Goal: Transaction & Acquisition: Obtain resource

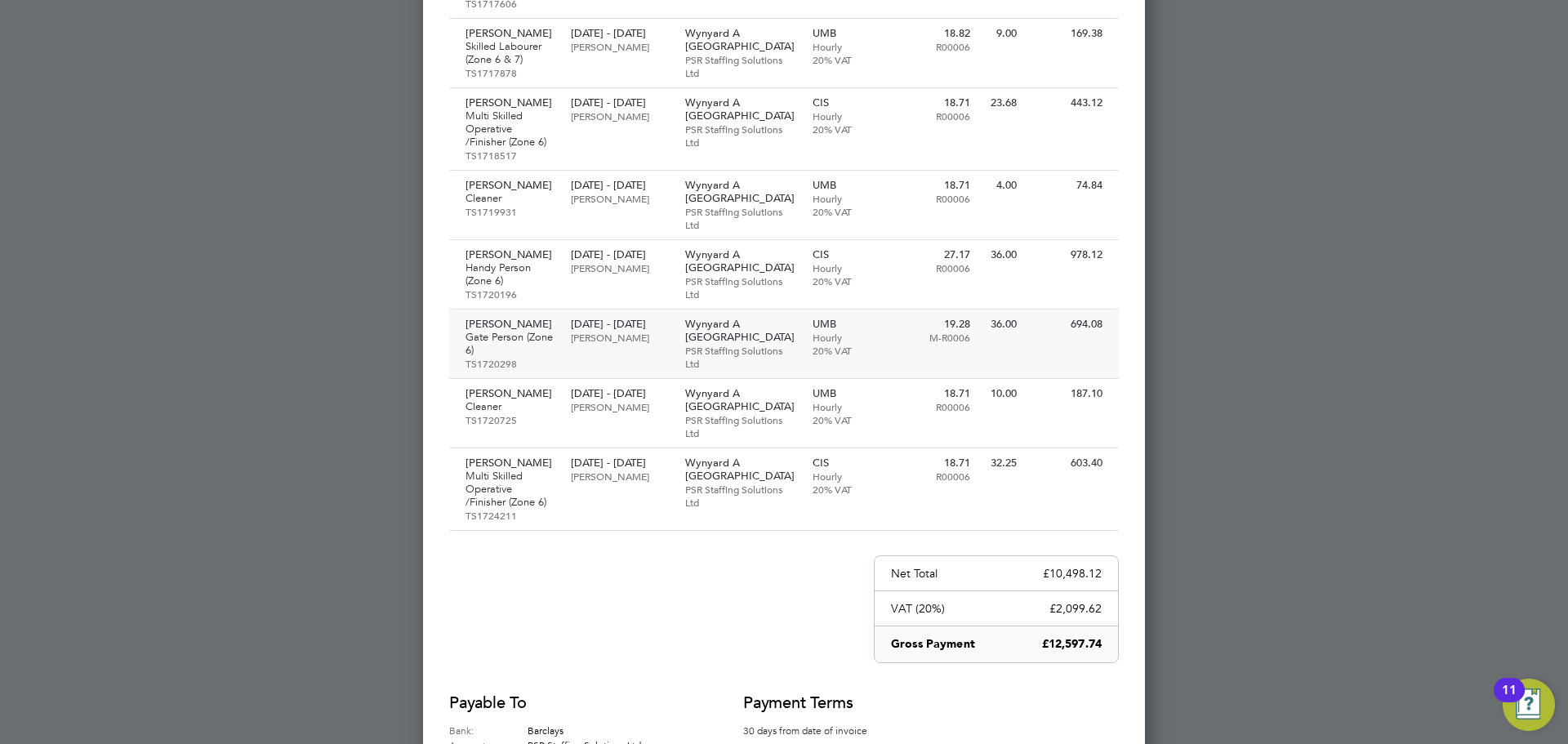
scroll to position [1385, 0]
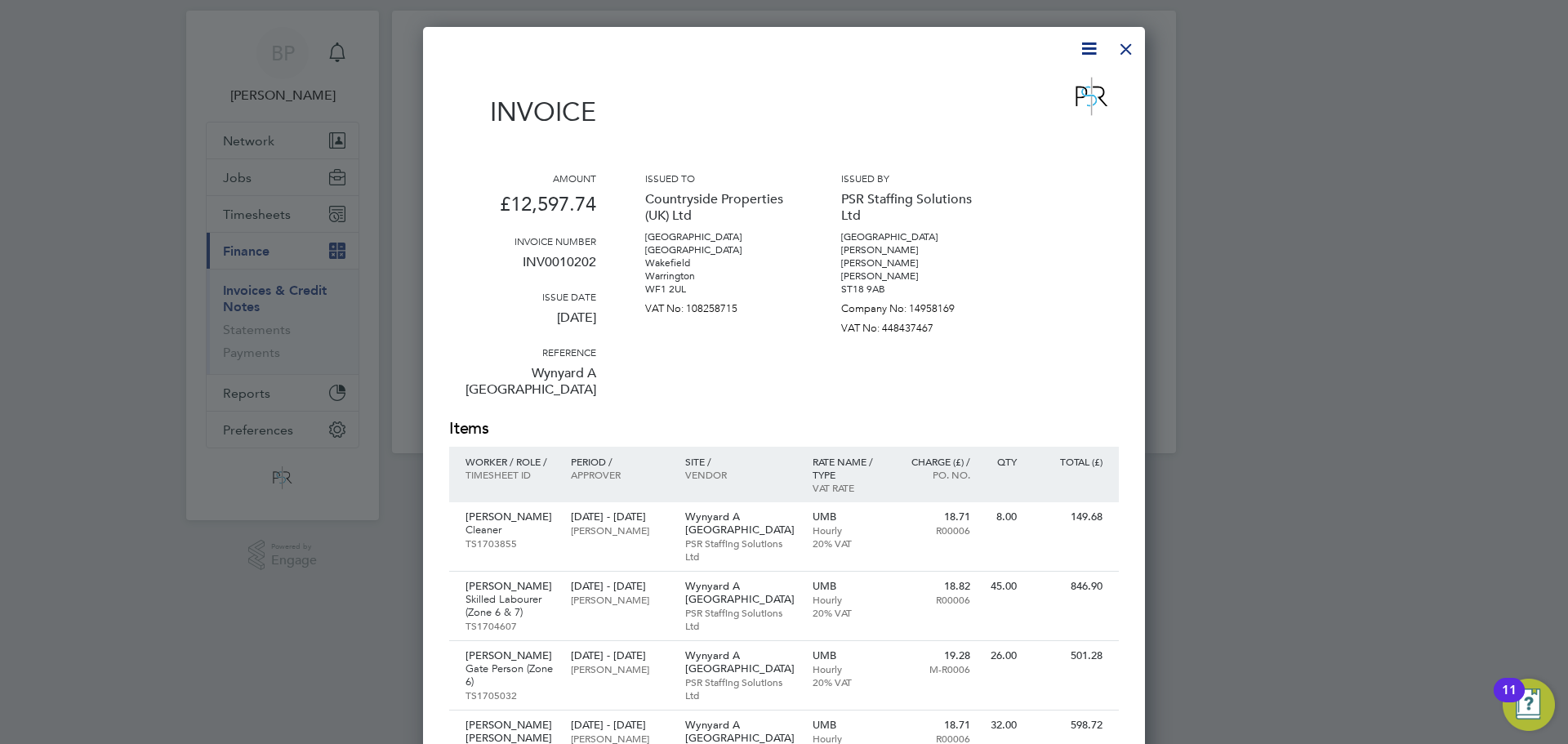
click at [1118, 52] on div at bounding box center [1126, 44] width 29 height 29
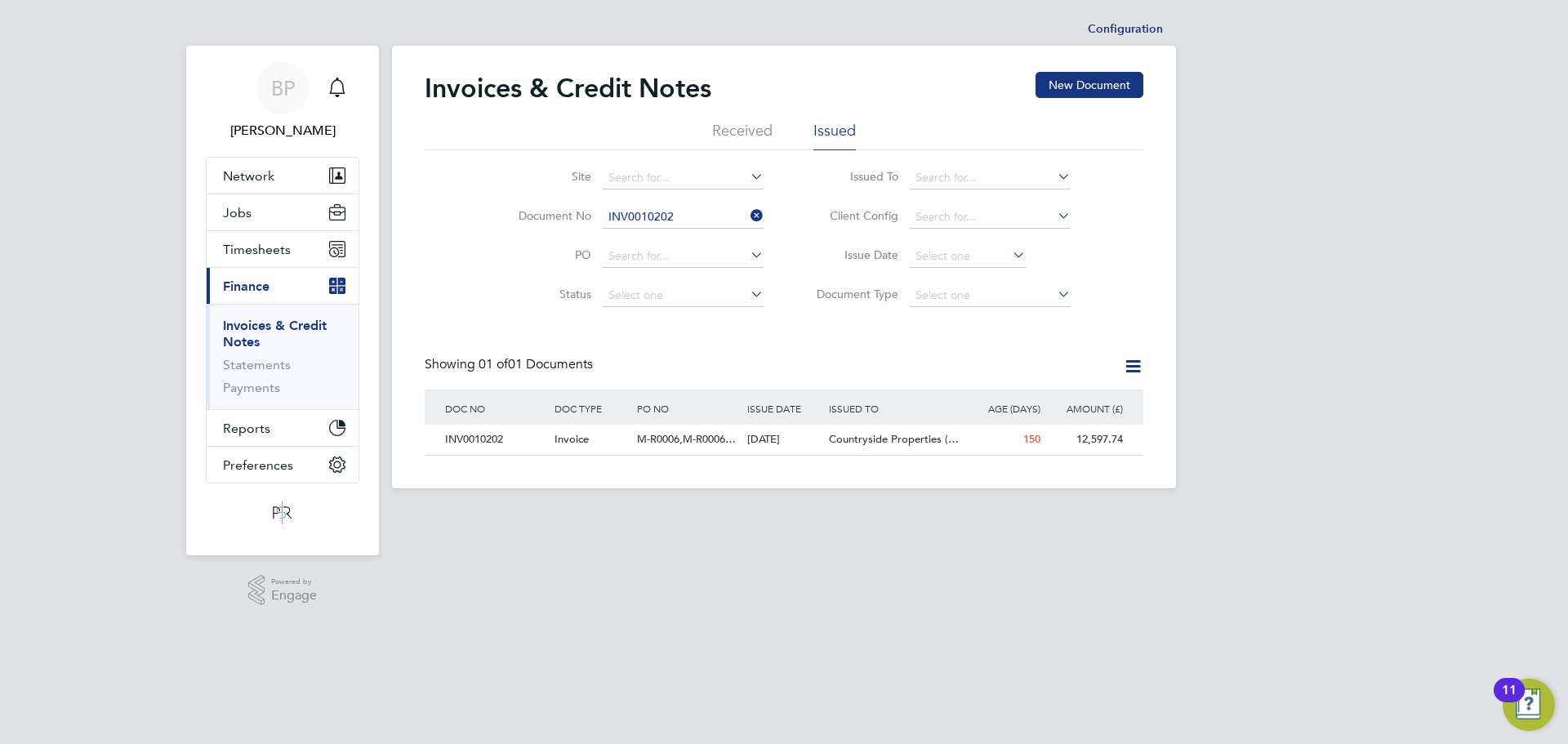
click at [747, 213] on icon at bounding box center [747, 215] width 0 height 23
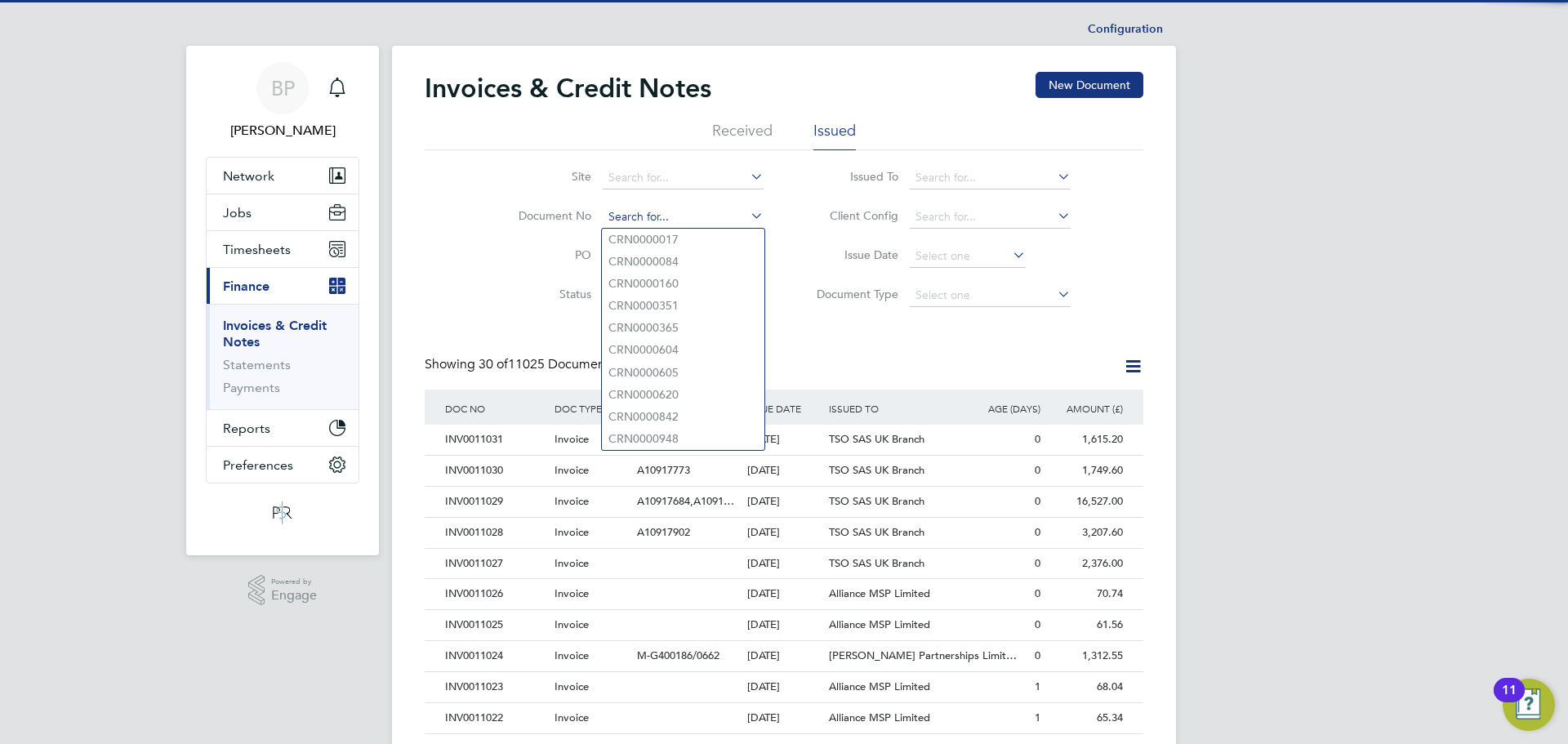
paste input "INV0010749"
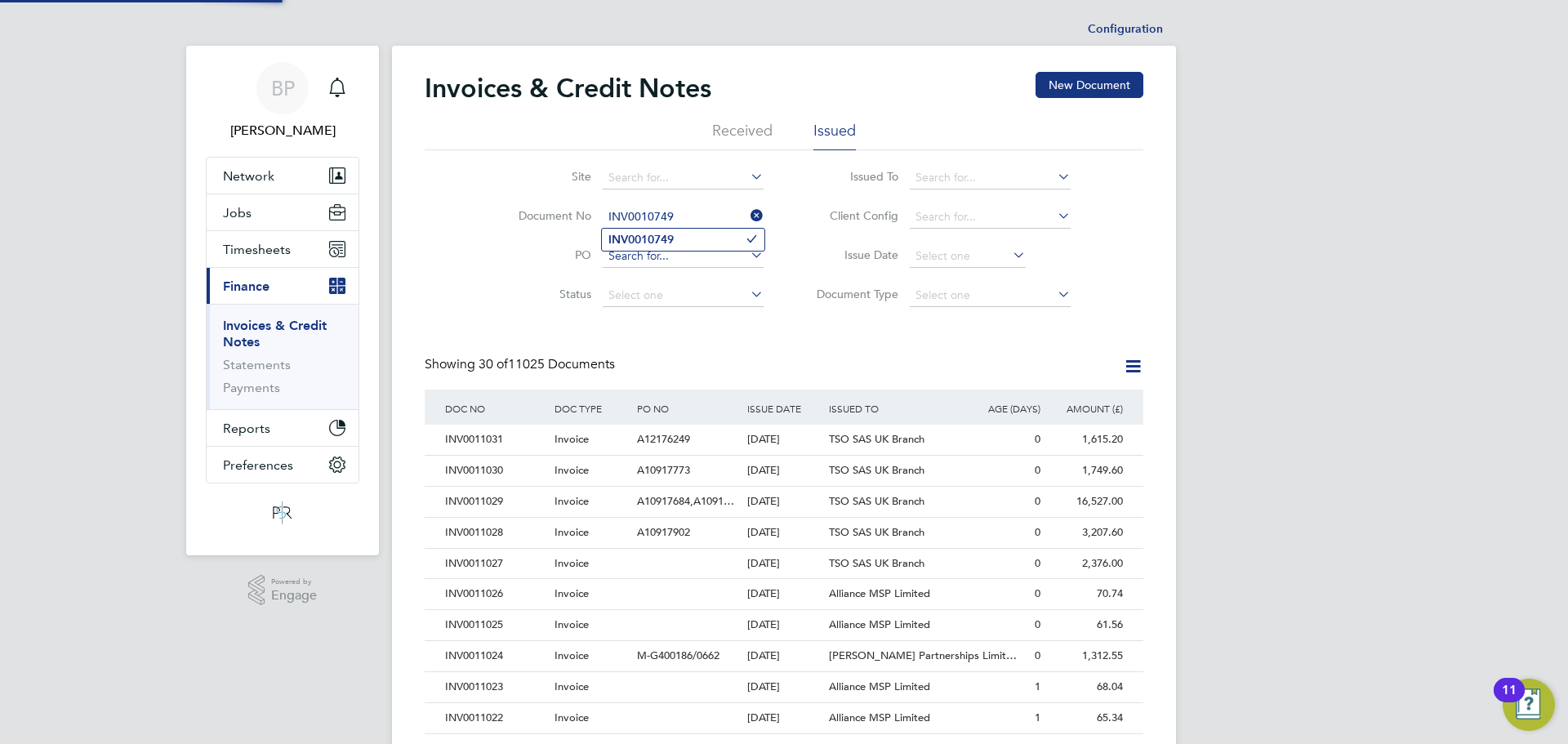
type input "INV0010749"
click at [662, 249] on li "INV0010749" at bounding box center [683, 240] width 162 height 22
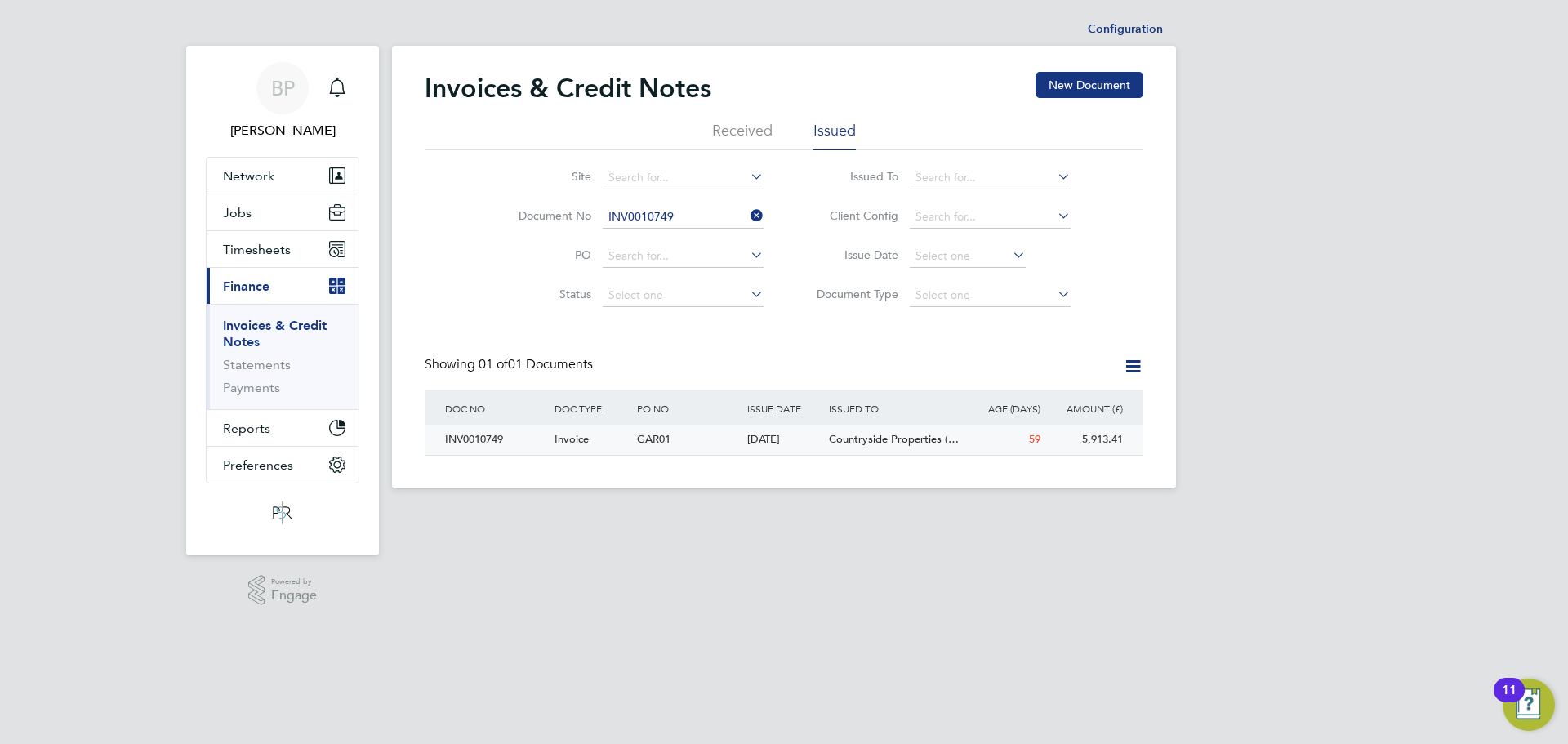
click at [488, 446] on div "INV0010749" at bounding box center [495, 439] width 110 height 30
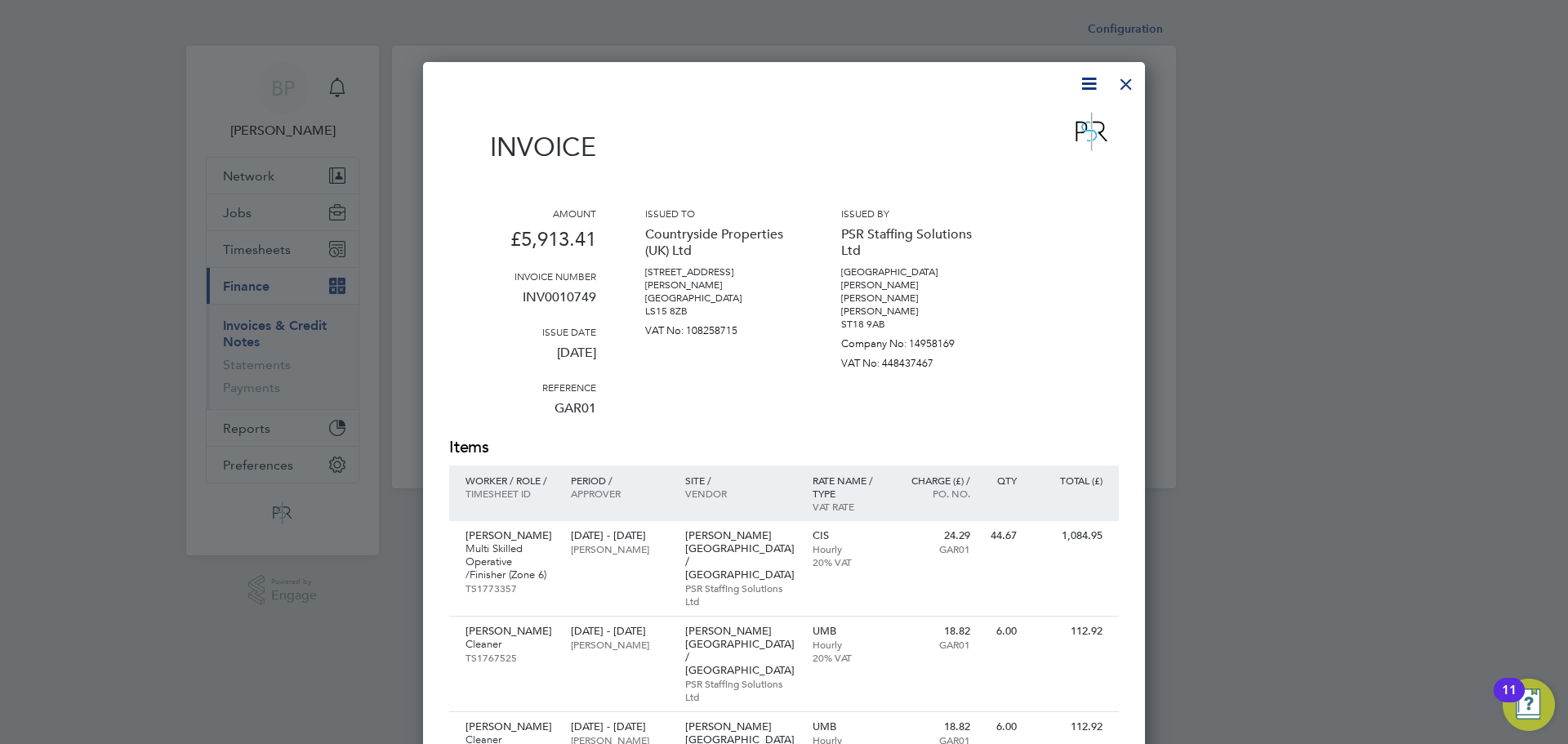
click at [1092, 79] on icon at bounding box center [1088, 83] width 21 height 21
click at [1072, 119] on li "Download Invoice" at bounding box center [1039, 122] width 112 height 23
click at [1126, 77] on div at bounding box center [1126, 80] width 29 height 29
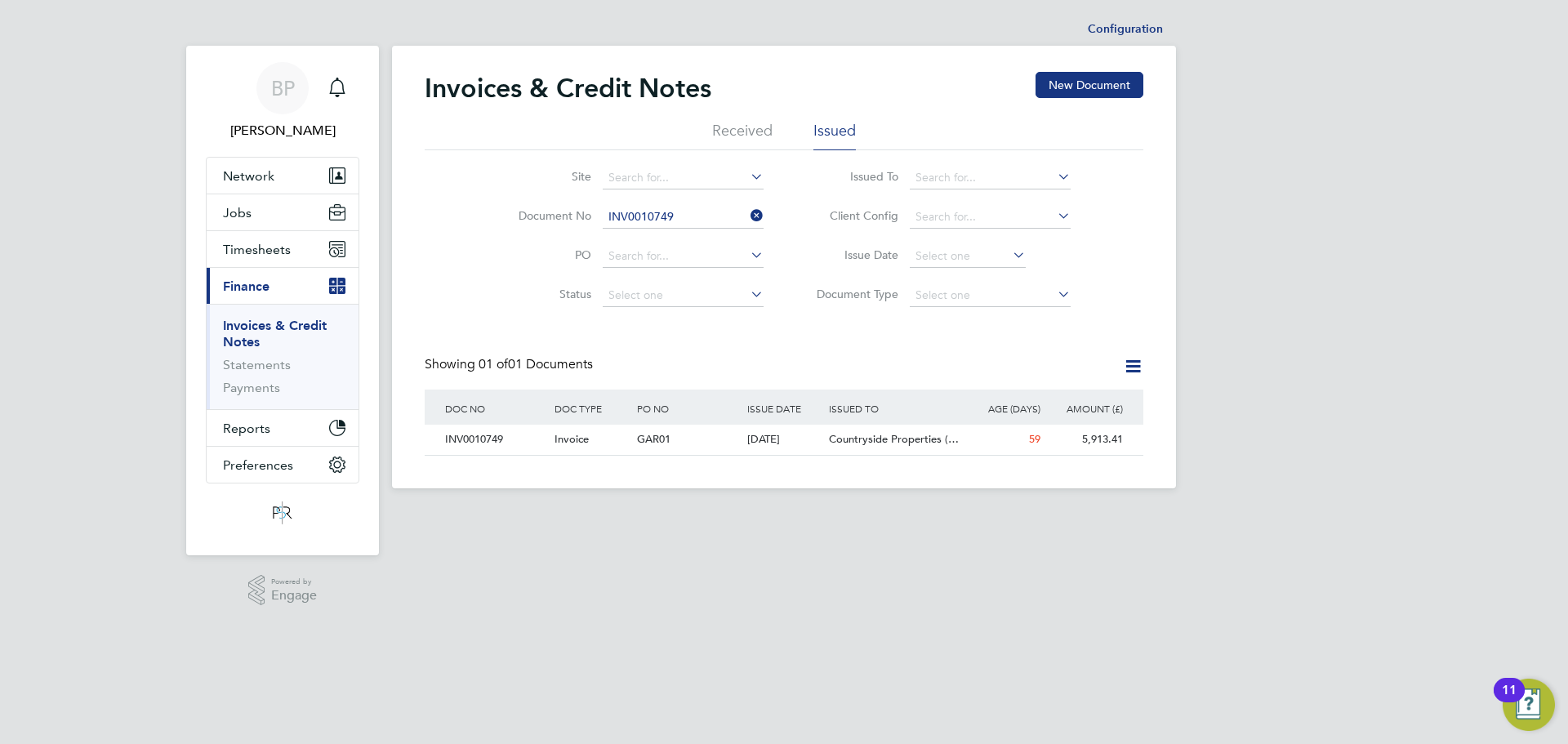
click at [747, 215] on icon at bounding box center [747, 215] width 0 height 23
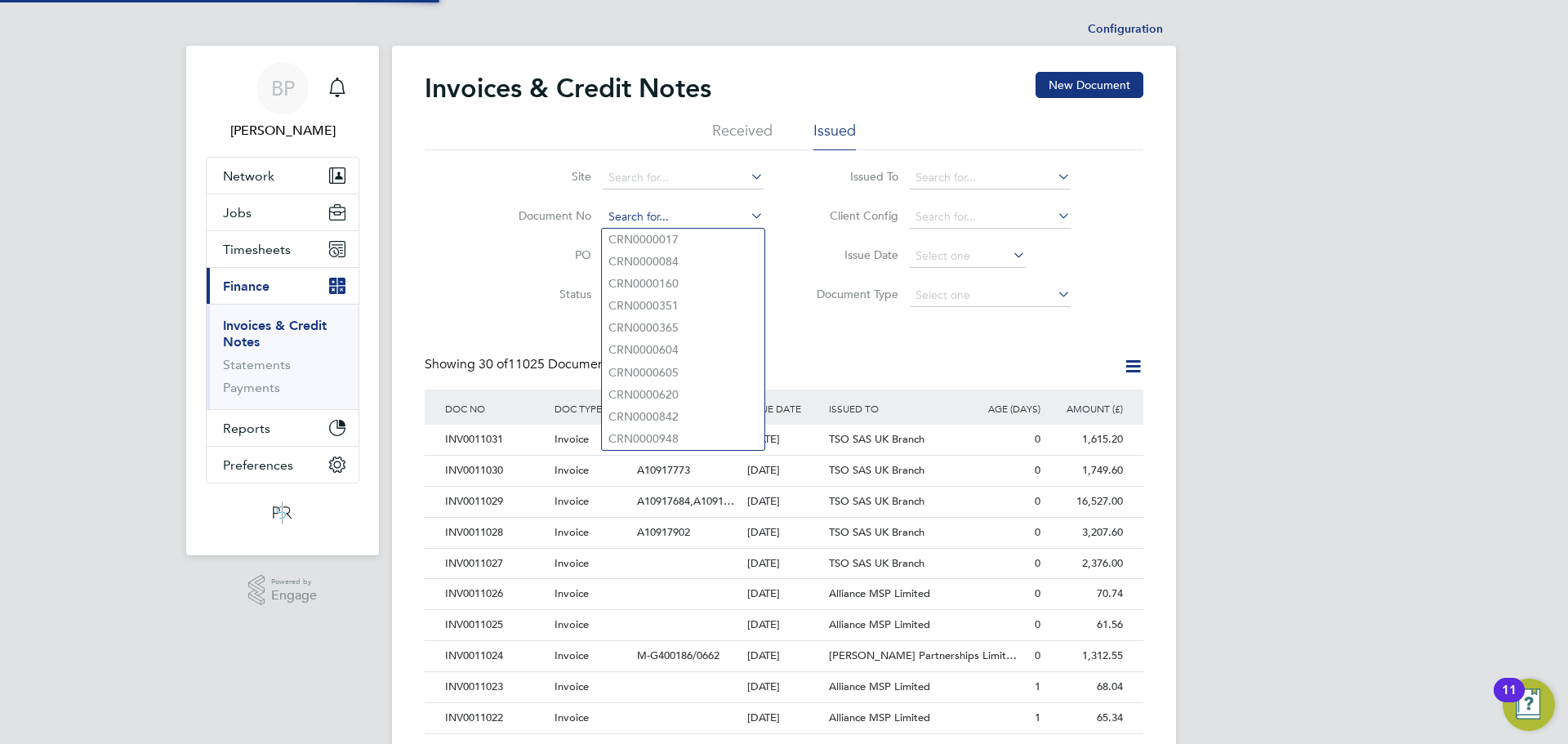
paste input "INV0010756"
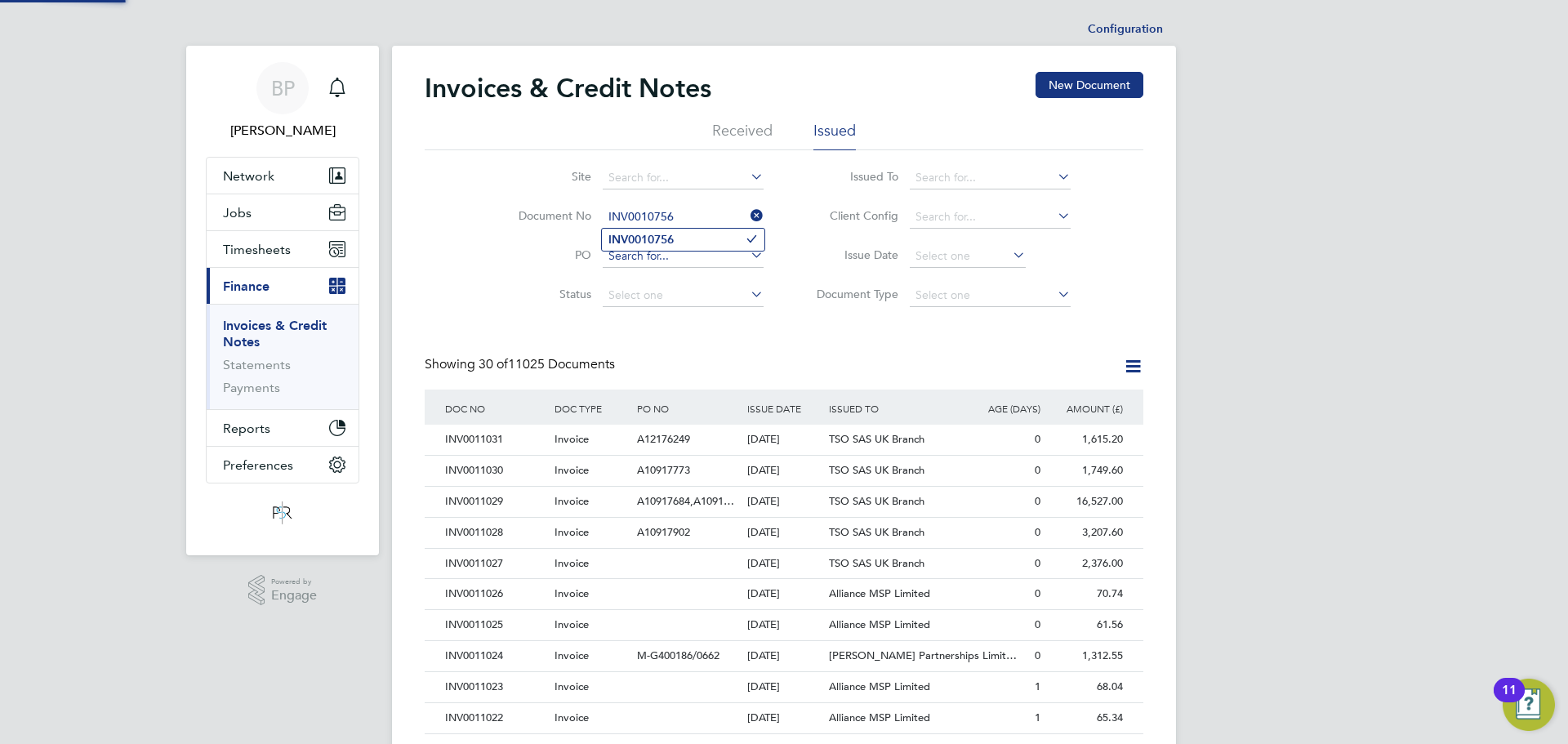
type input "INV0010756"
click at [645, 238] on b "INV0010756" at bounding box center [641, 239] width 65 height 14
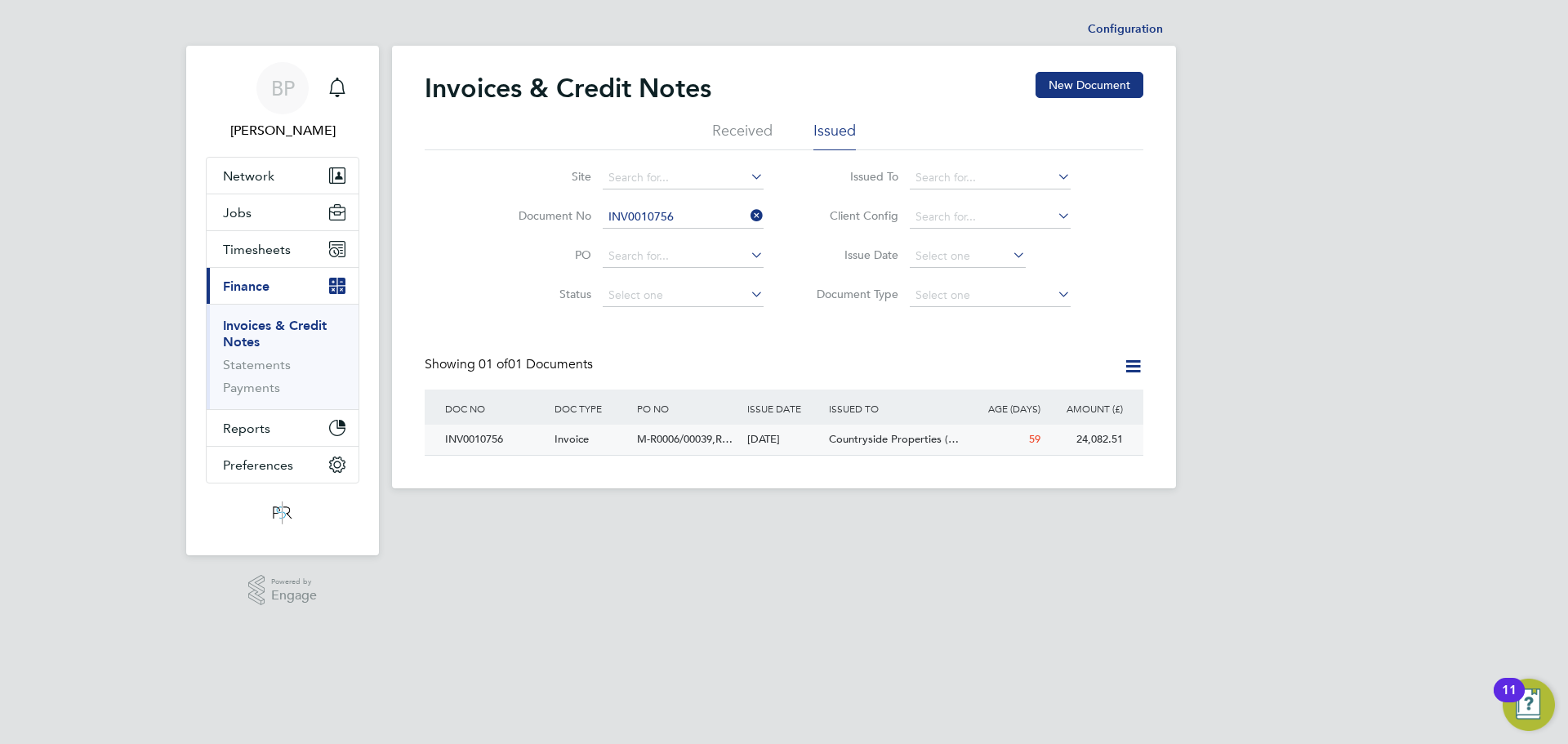
click at [497, 447] on div "INV0010756" at bounding box center [495, 439] width 110 height 30
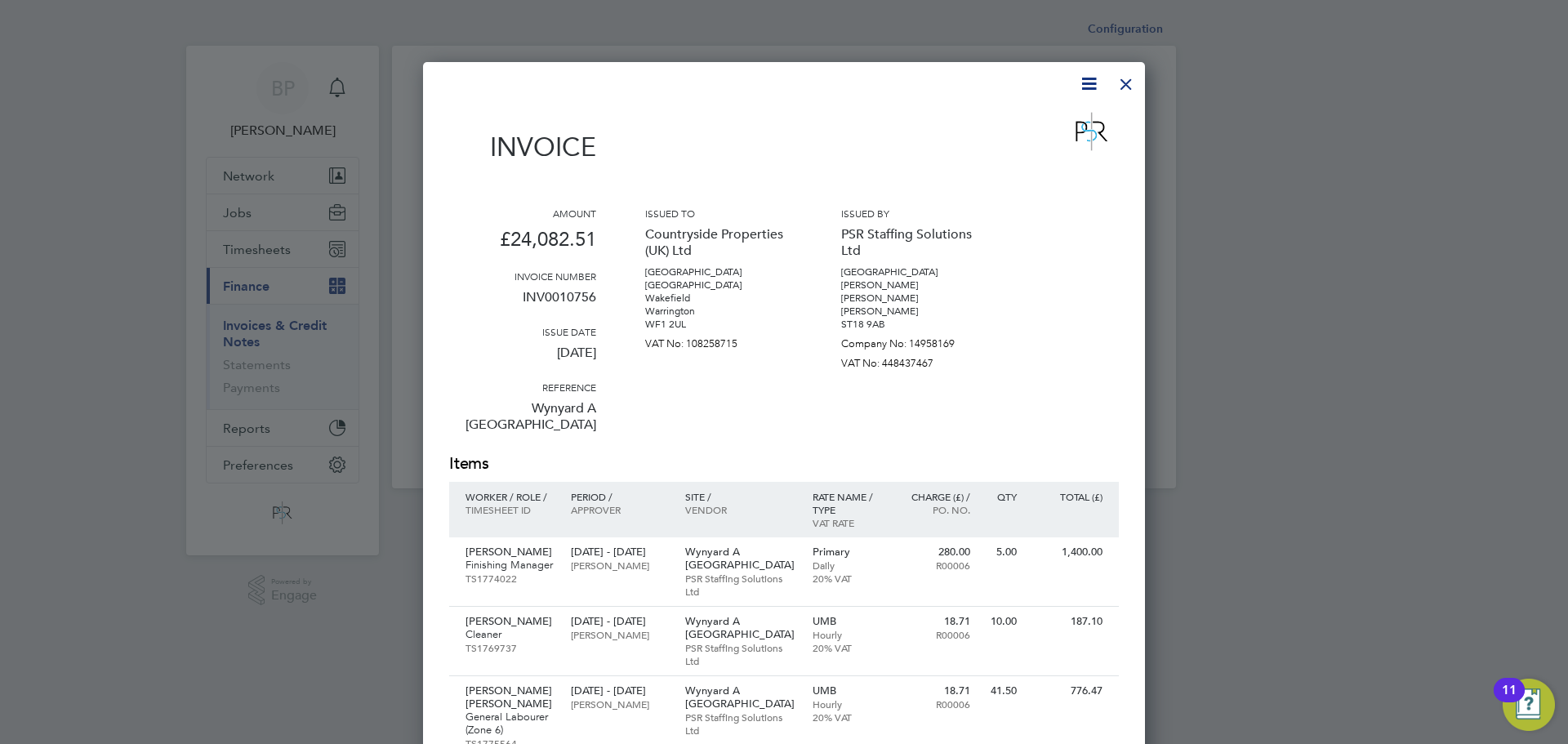
click at [1078, 83] on icon at bounding box center [1088, 83] width 21 height 21
click at [1045, 119] on li "Download Invoice" at bounding box center [1039, 122] width 112 height 23
click at [1123, 82] on div at bounding box center [1126, 80] width 29 height 29
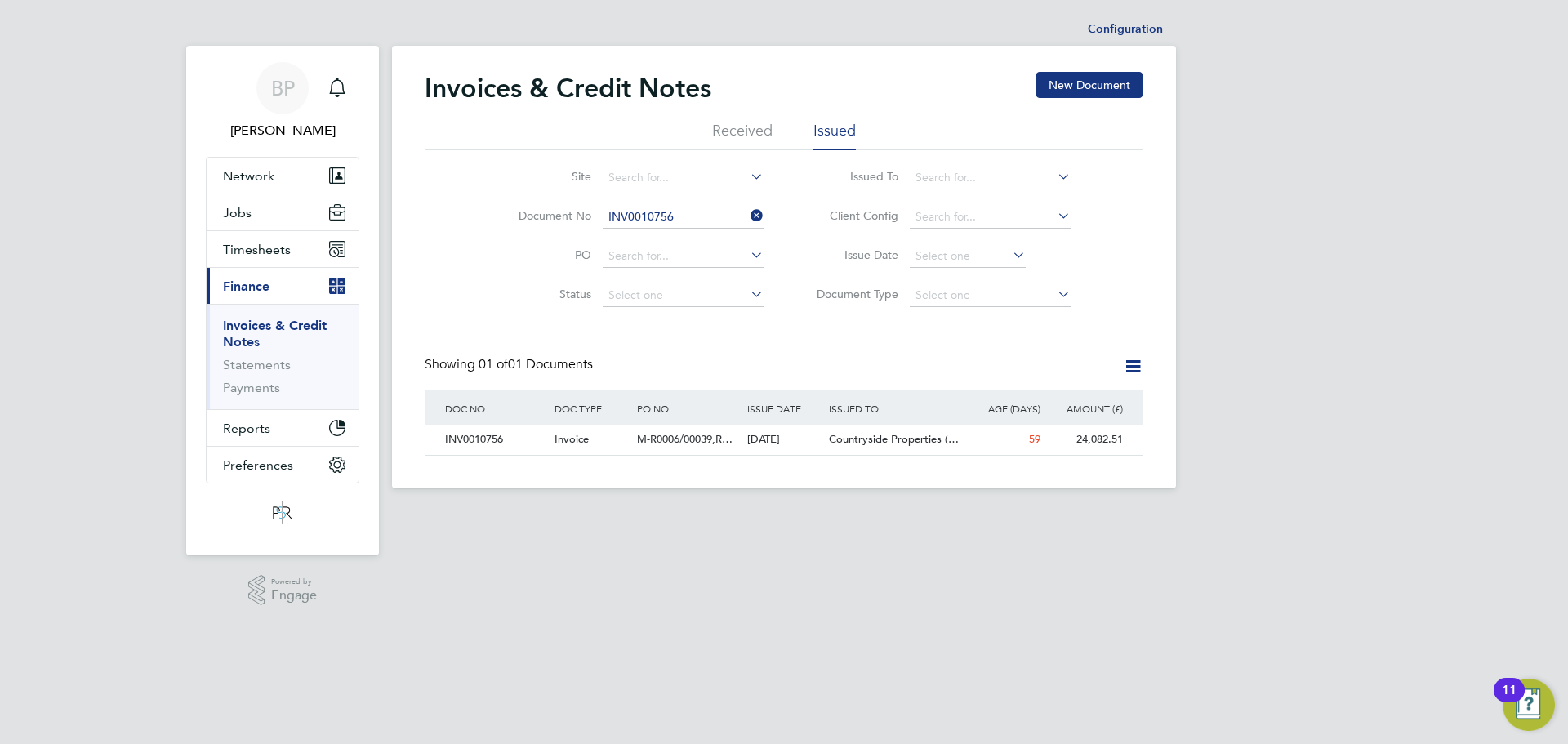
click at [747, 215] on icon at bounding box center [747, 215] width 0 height 23
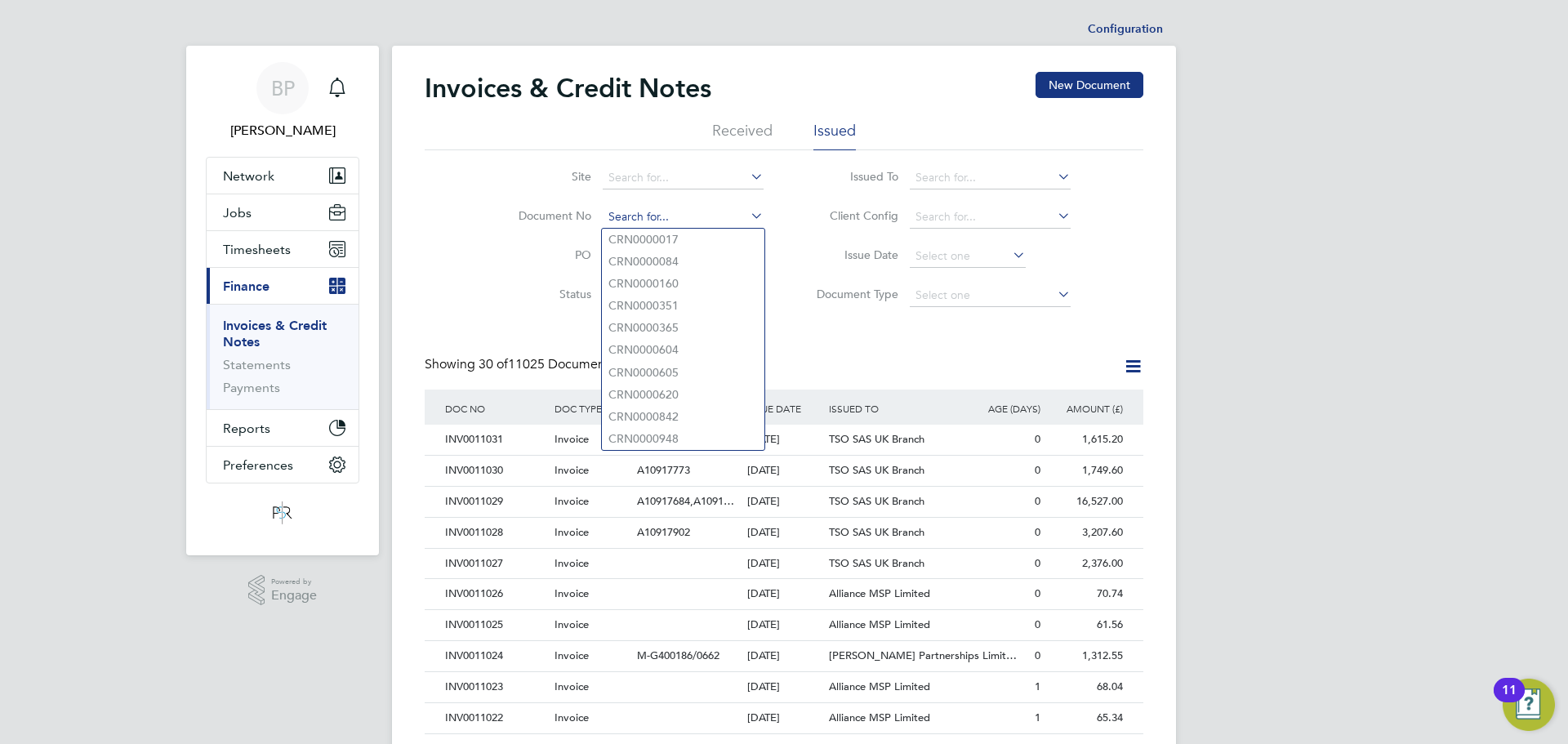
paste input "INV0010761"
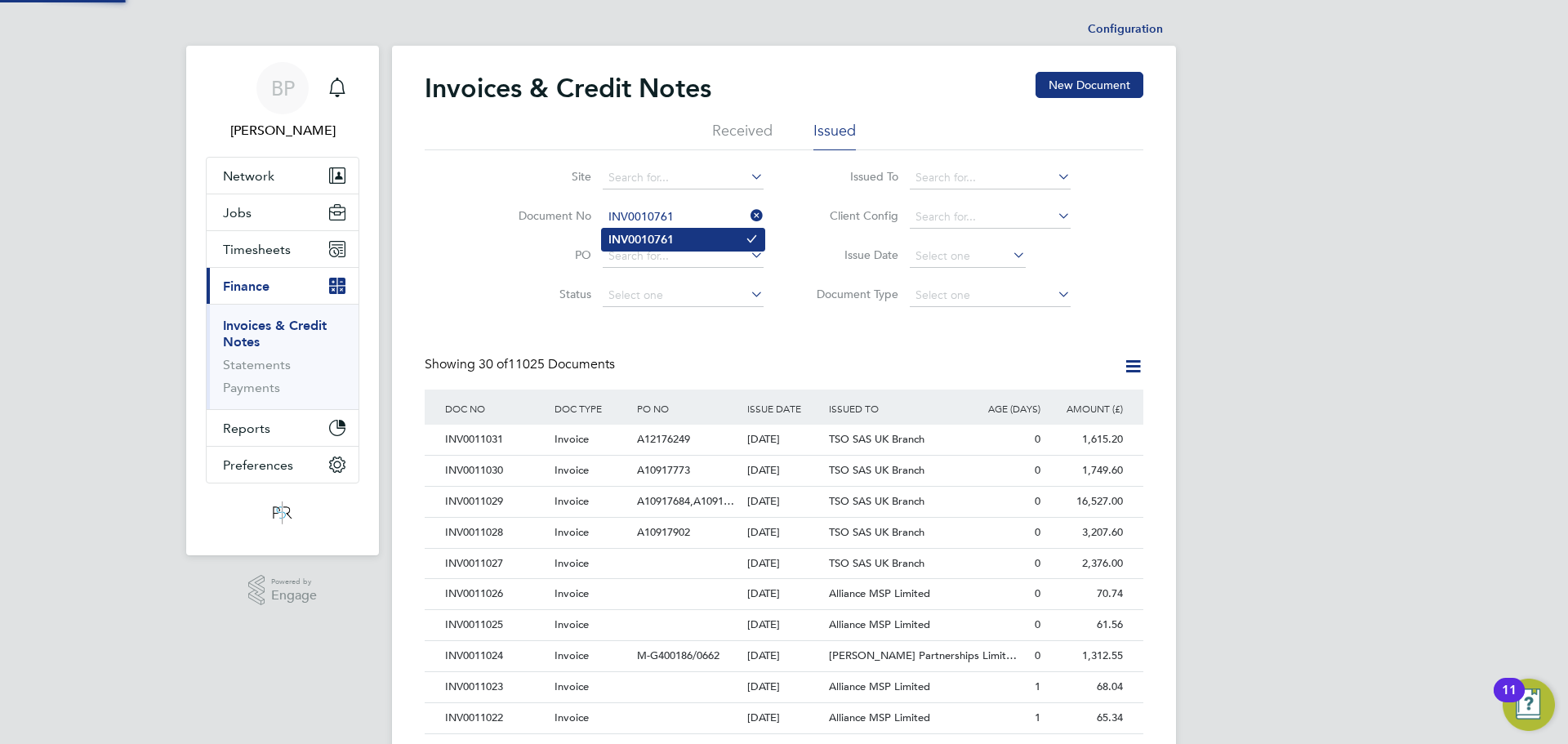
type input "INV0010761"
click at [644, 245] on b "INV0010761" at bounding box center [641, 239] width 65 height 14
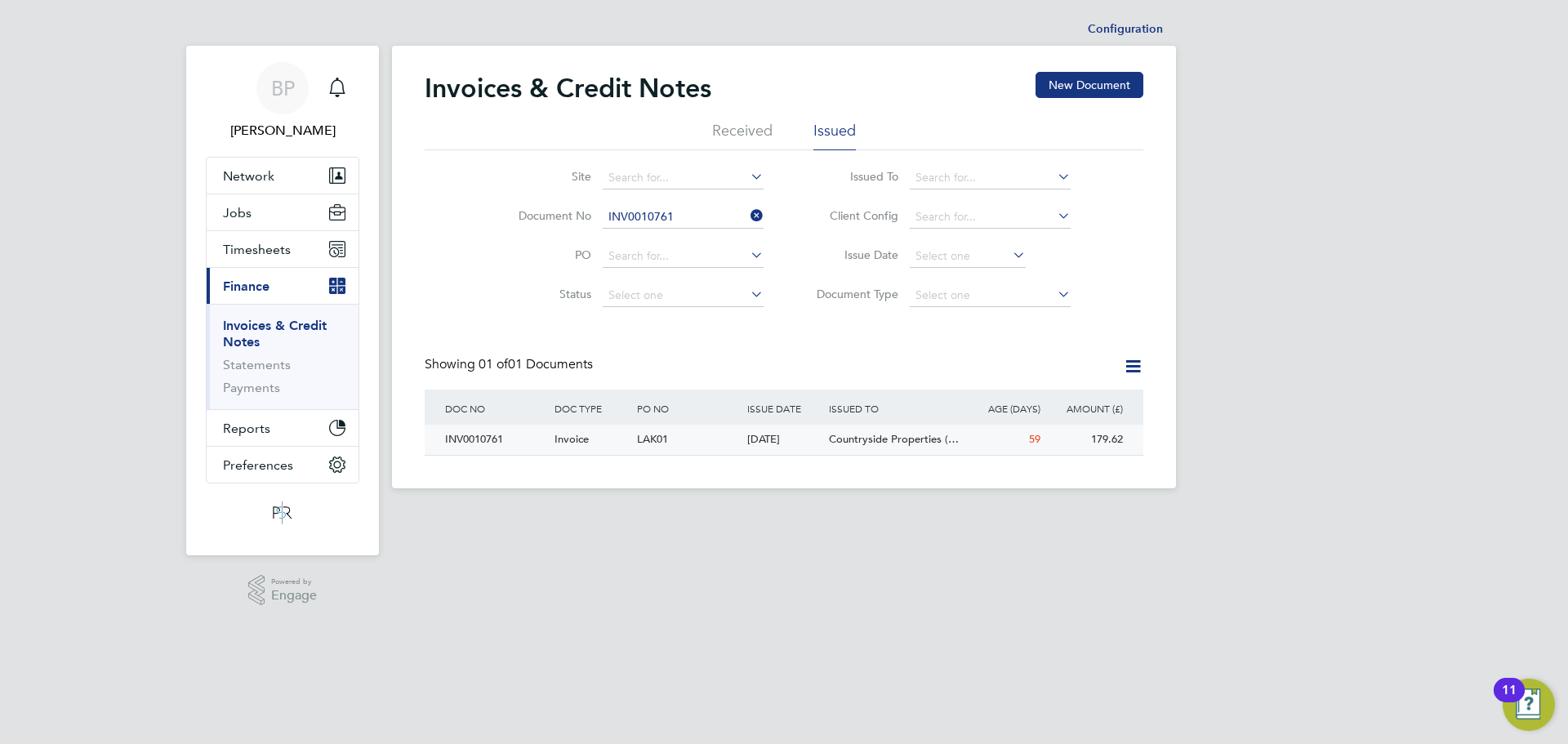
click at [559, 443] on span "Invoice" at bounding box center [571, 438] width 34 height 14
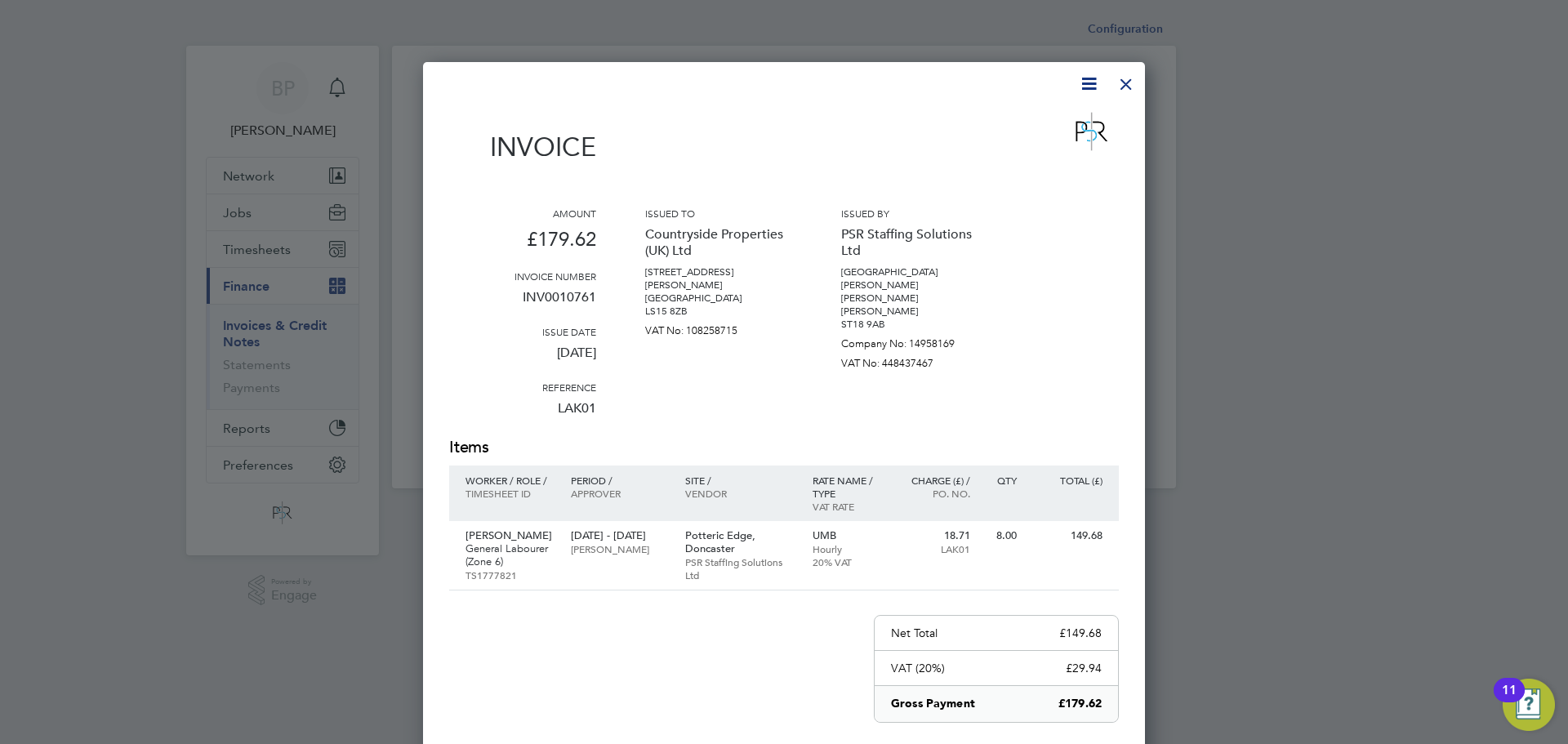
click at [1080, 88] on icon at bounding box center [1088, 83] width 21 height 21
click at [1076, 119] on li "Download Invoice" at bounding box center [1039, 122] width 112 height 23
click at [1134, 81] on div at bounding box center [1126, 80] width 29 height 29
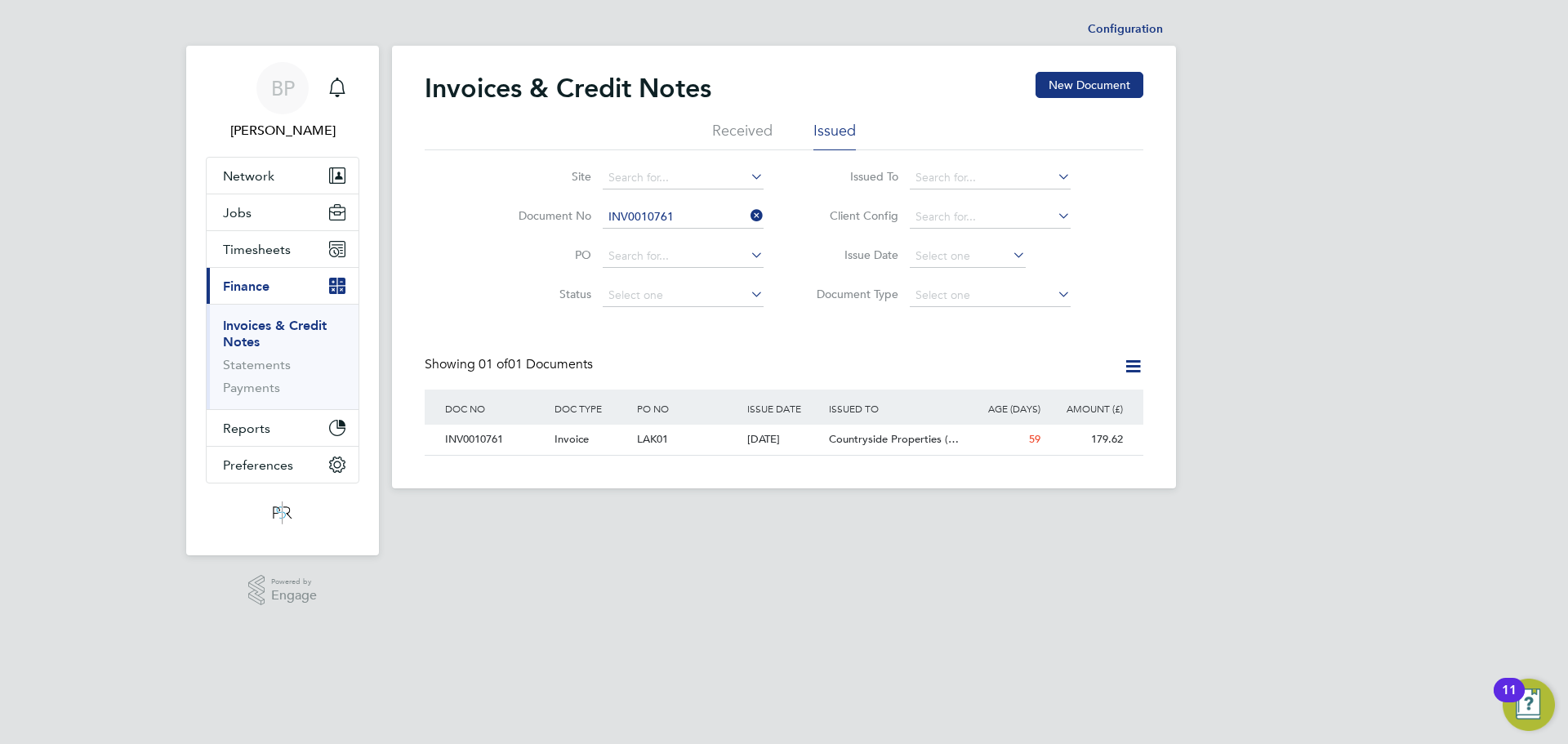
click at [747, 213] on icon at bounding box center [747, 215] width 0 height 23
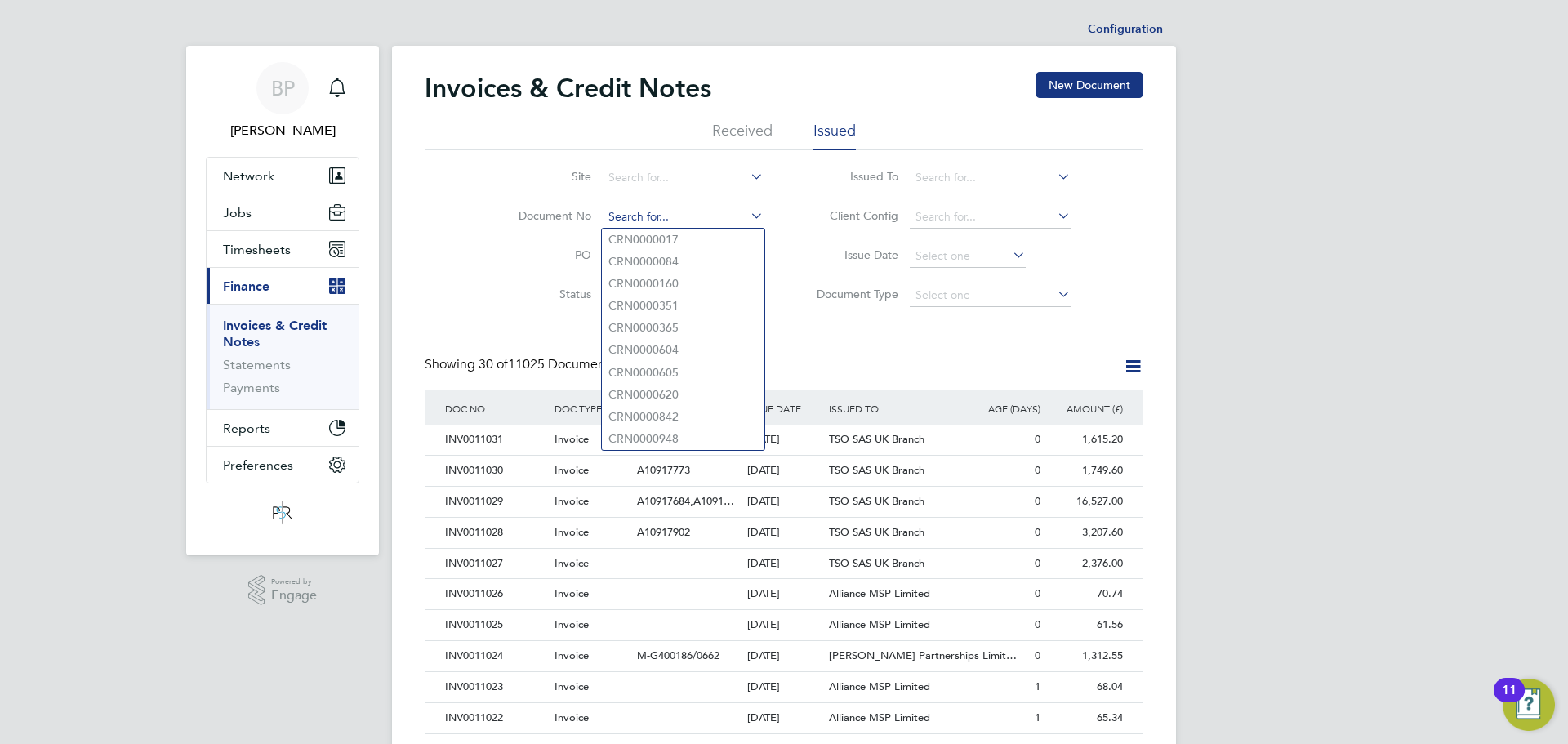
paste input "INV0010762"
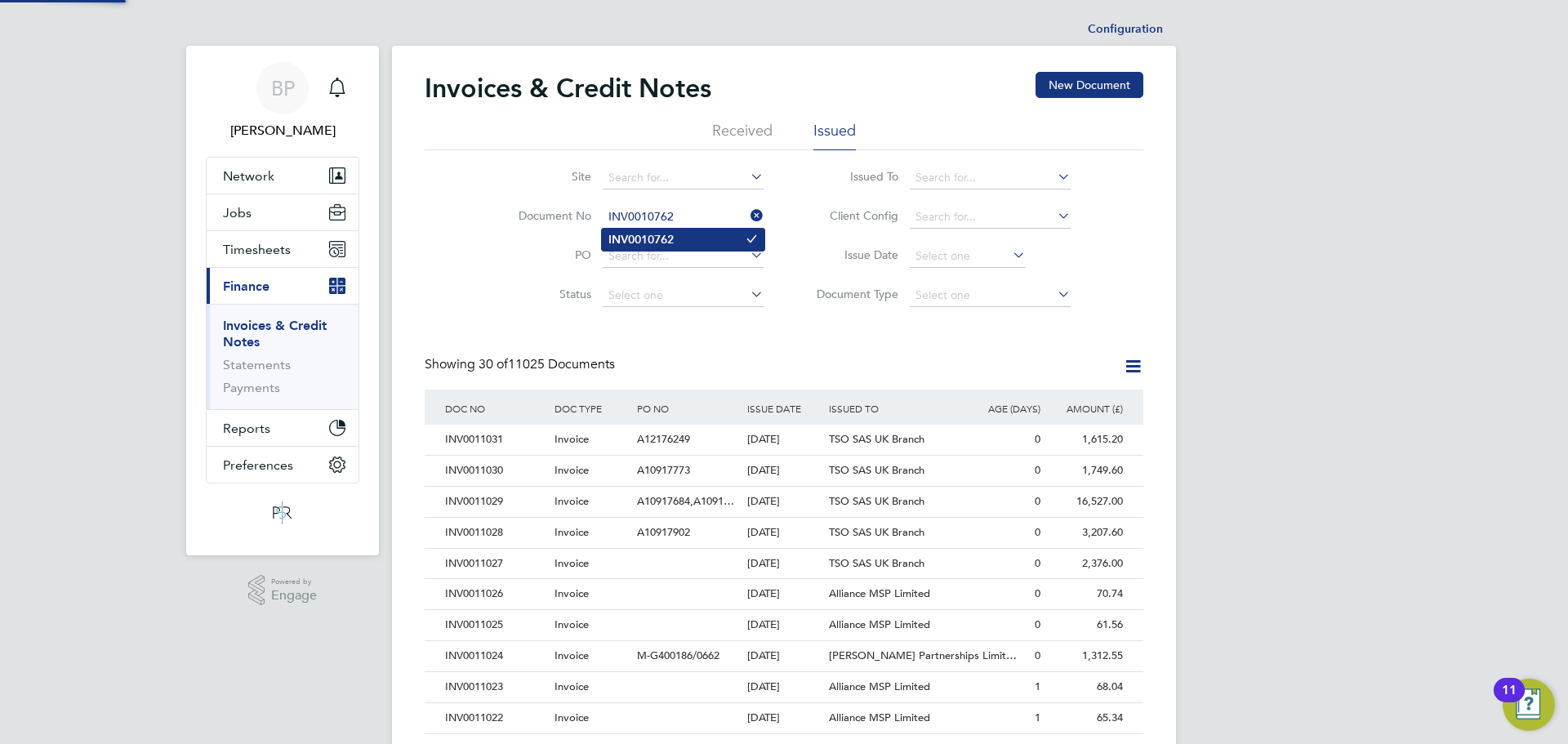
type input "INV0010762"
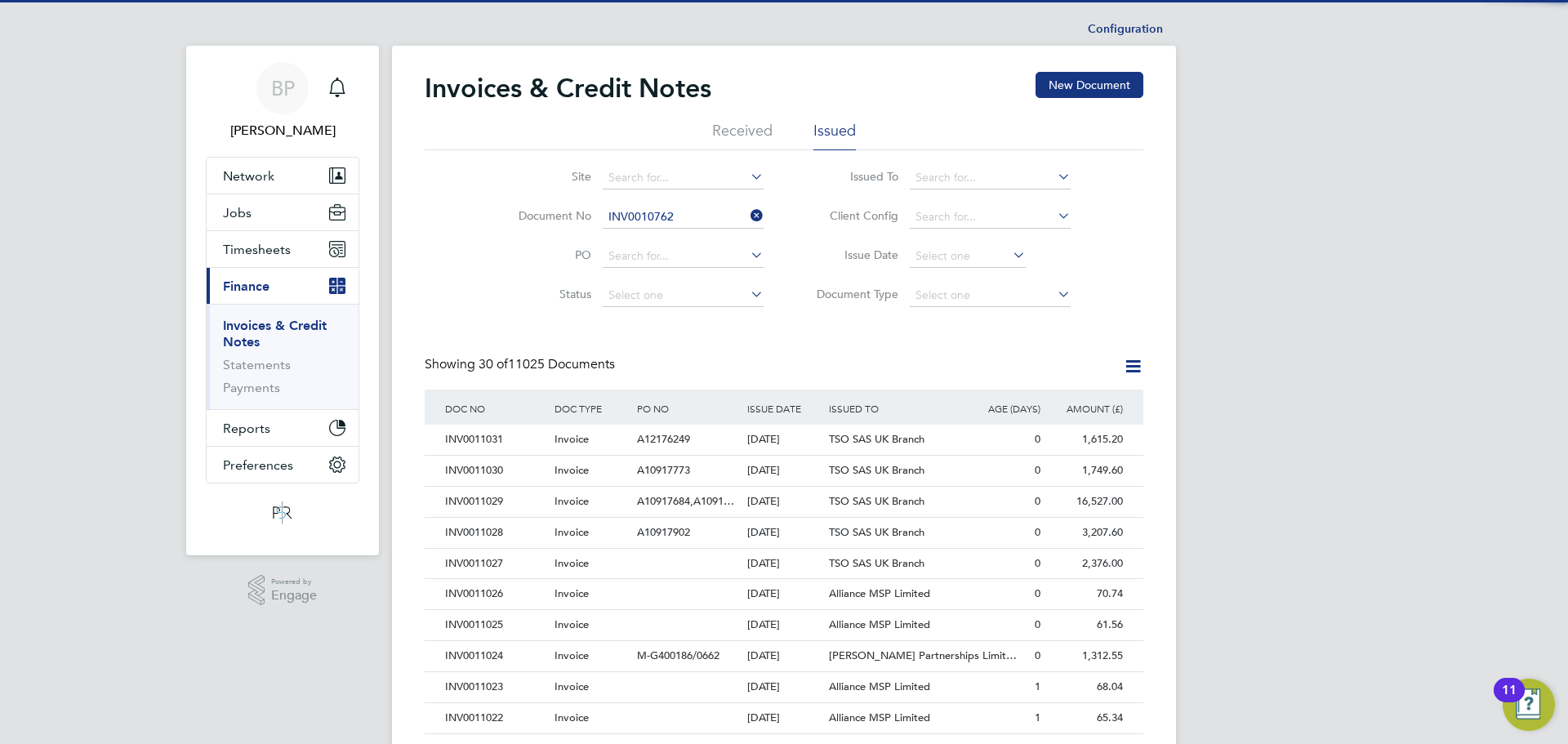
click at [656, 242] on b "INV0010762" at bounding box center [641, 239] width 65 height 14
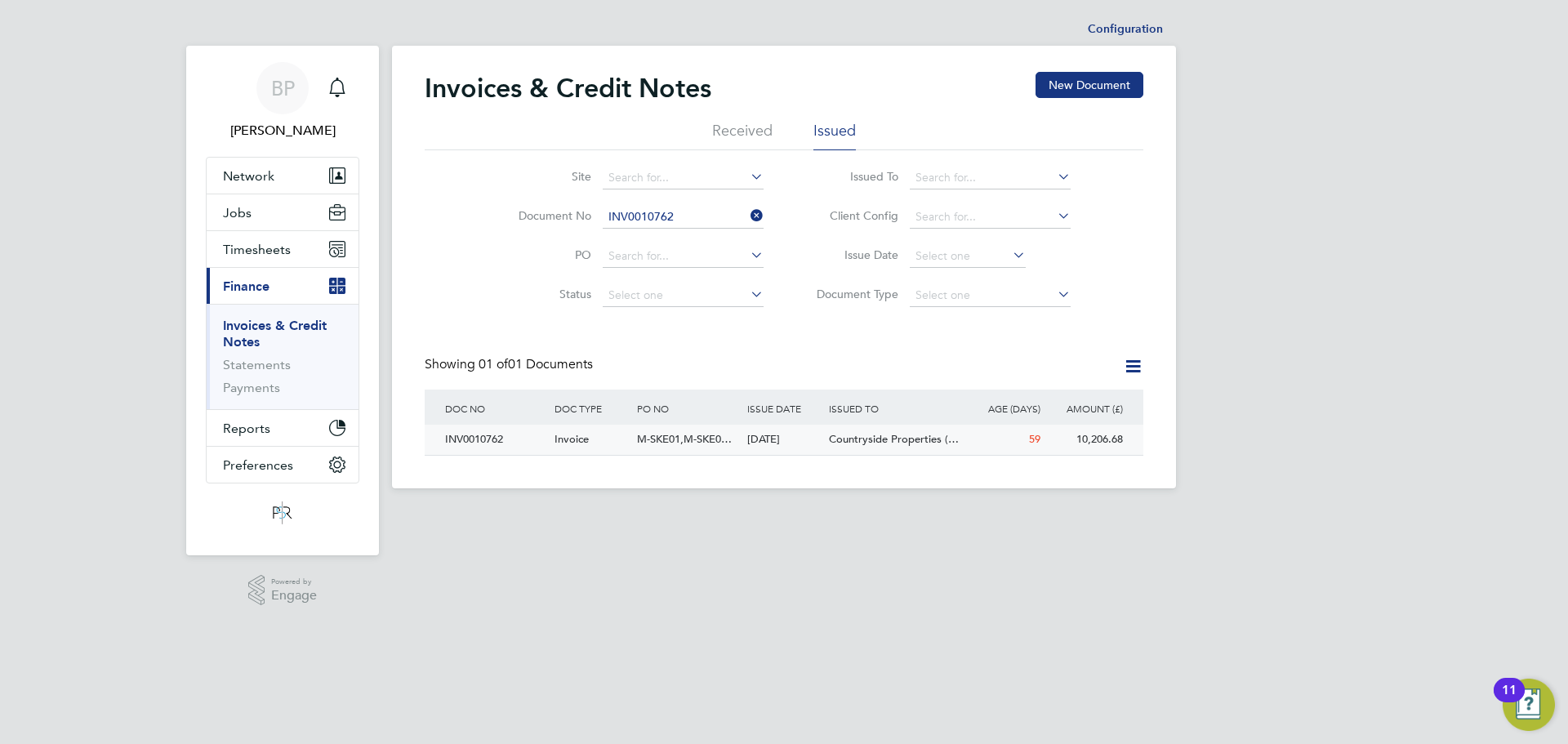
click at [487, 444] on div "INV0010762" at bounding box center [495, 439] width 110 height 30
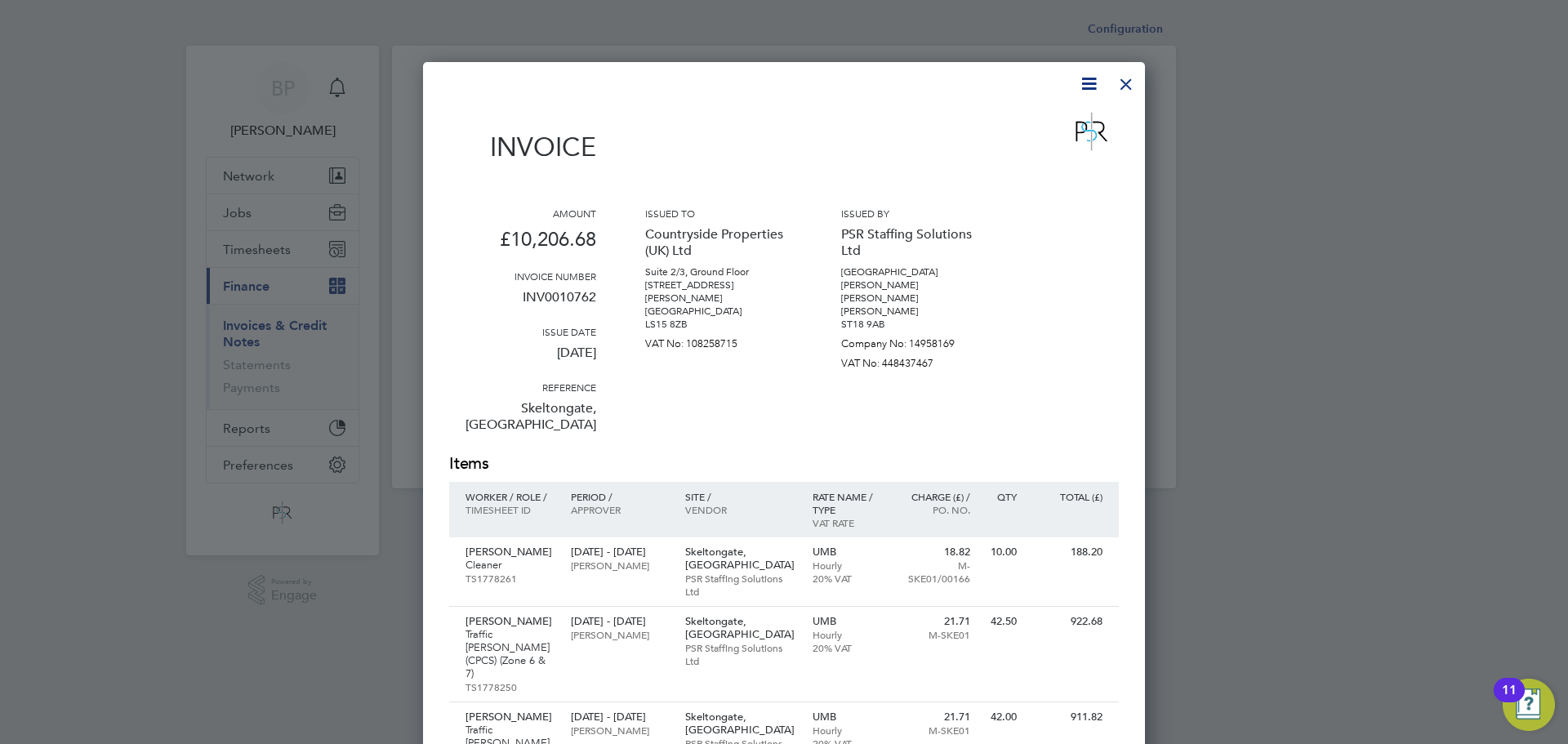
click at [1087, 87] on icon at bounding box center [1088, 83] width 21 height 21
click at [1045, 120] on li "Download Invoice" at bounding box center [1039, 122] width 112 height 23
click at [1129, 81] on div at bounding box center [1126, 80] width 29 height 29
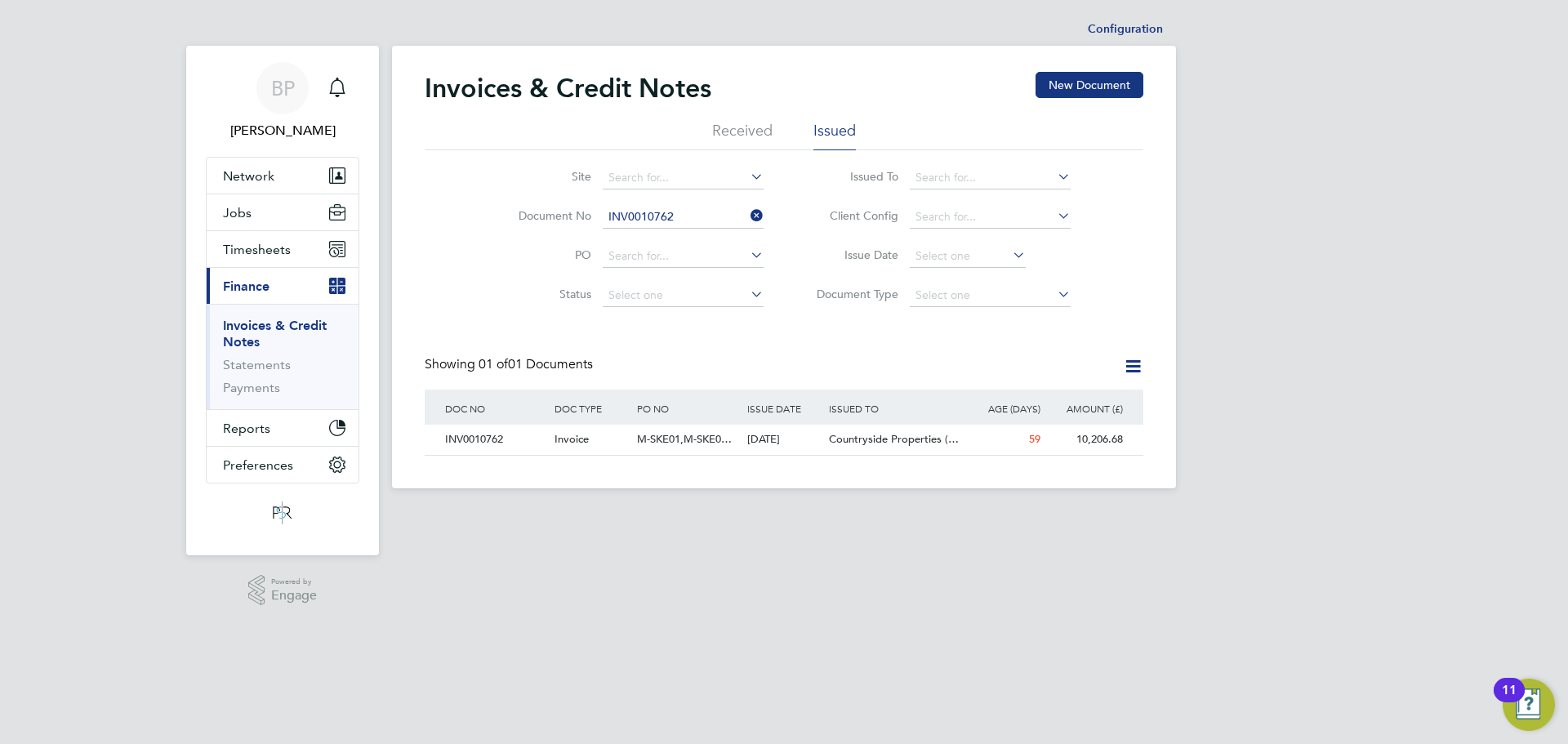
click at [747, 216] on icon at bounding box center [747, 215] width 0 height 23
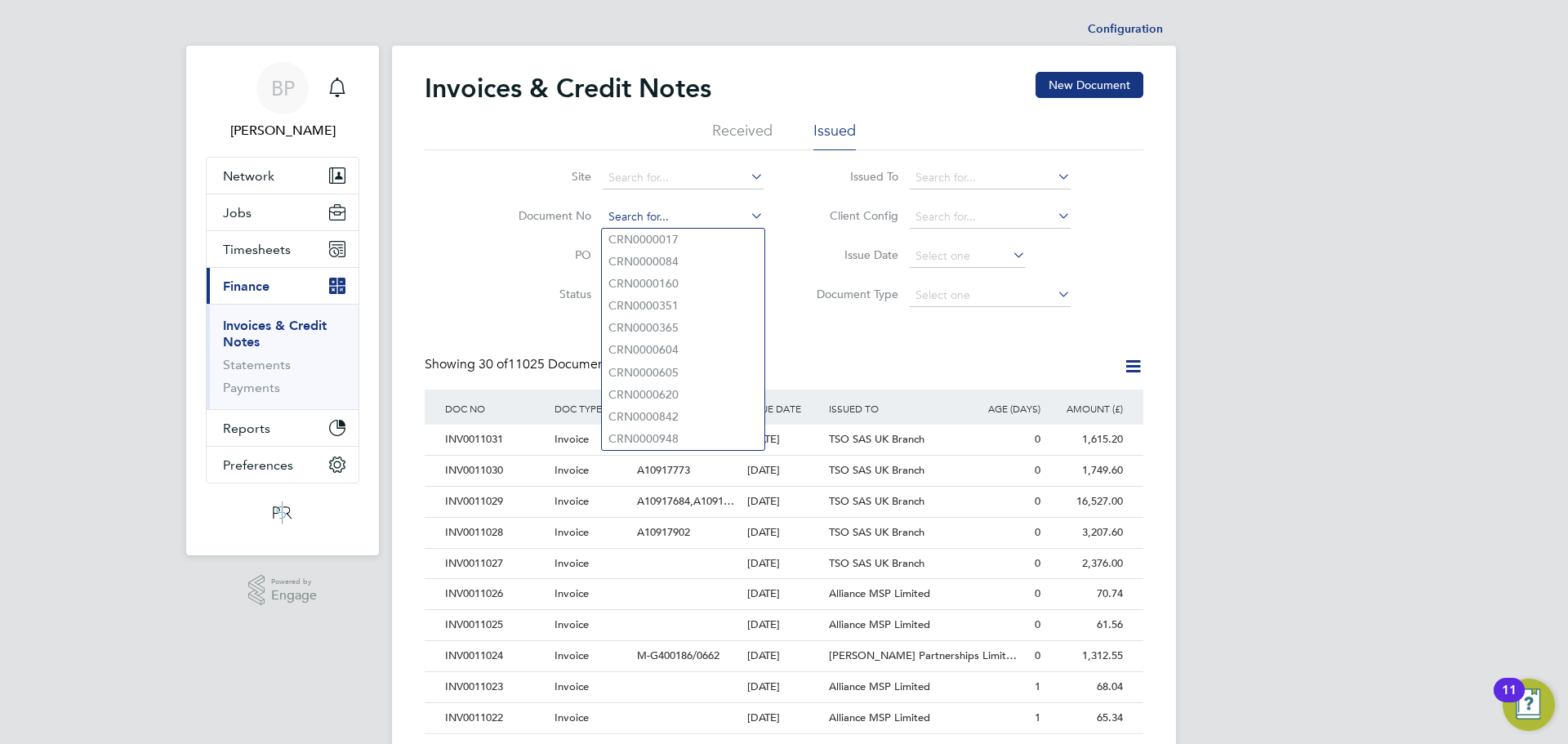
paste input "INV0010765"
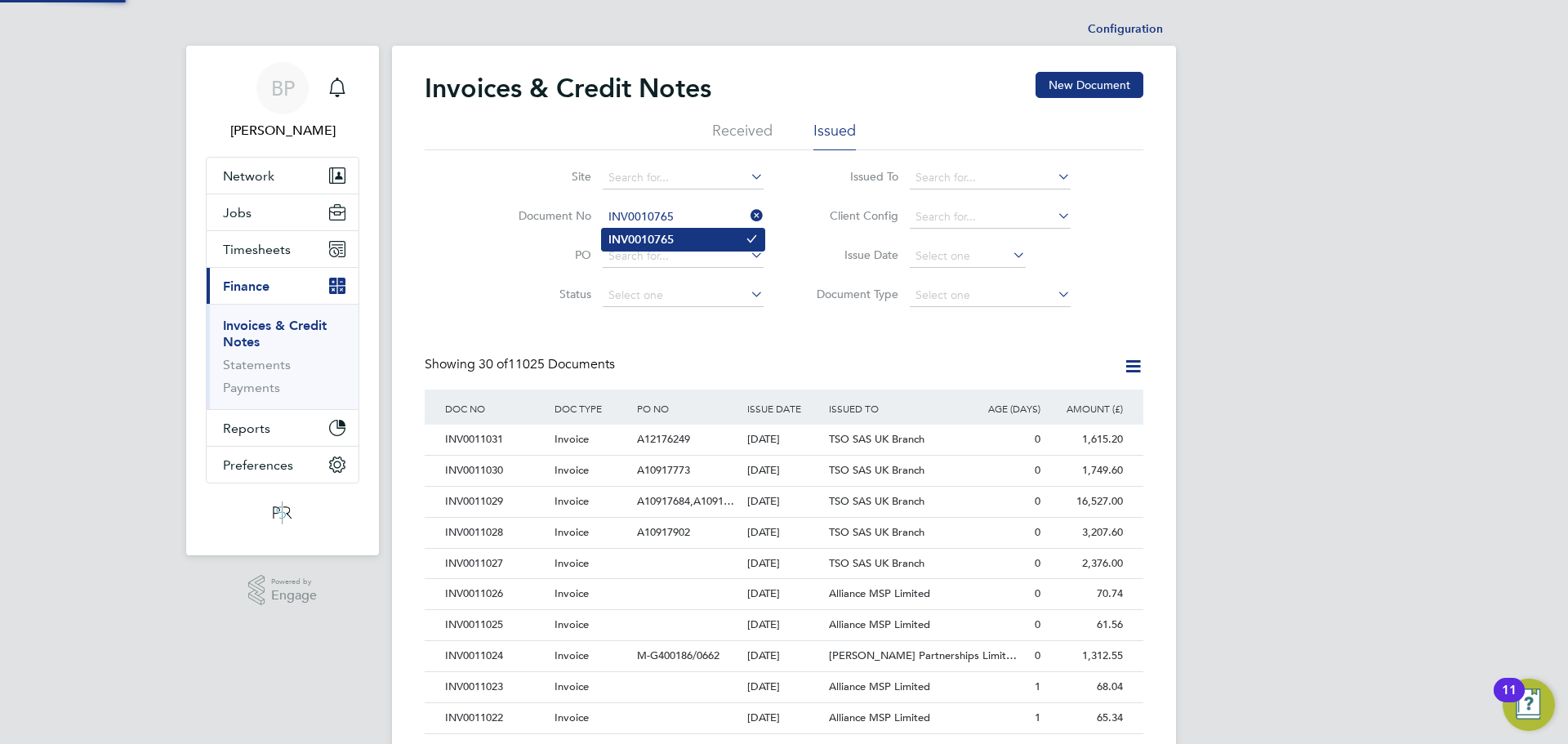
type input "INV0010765"
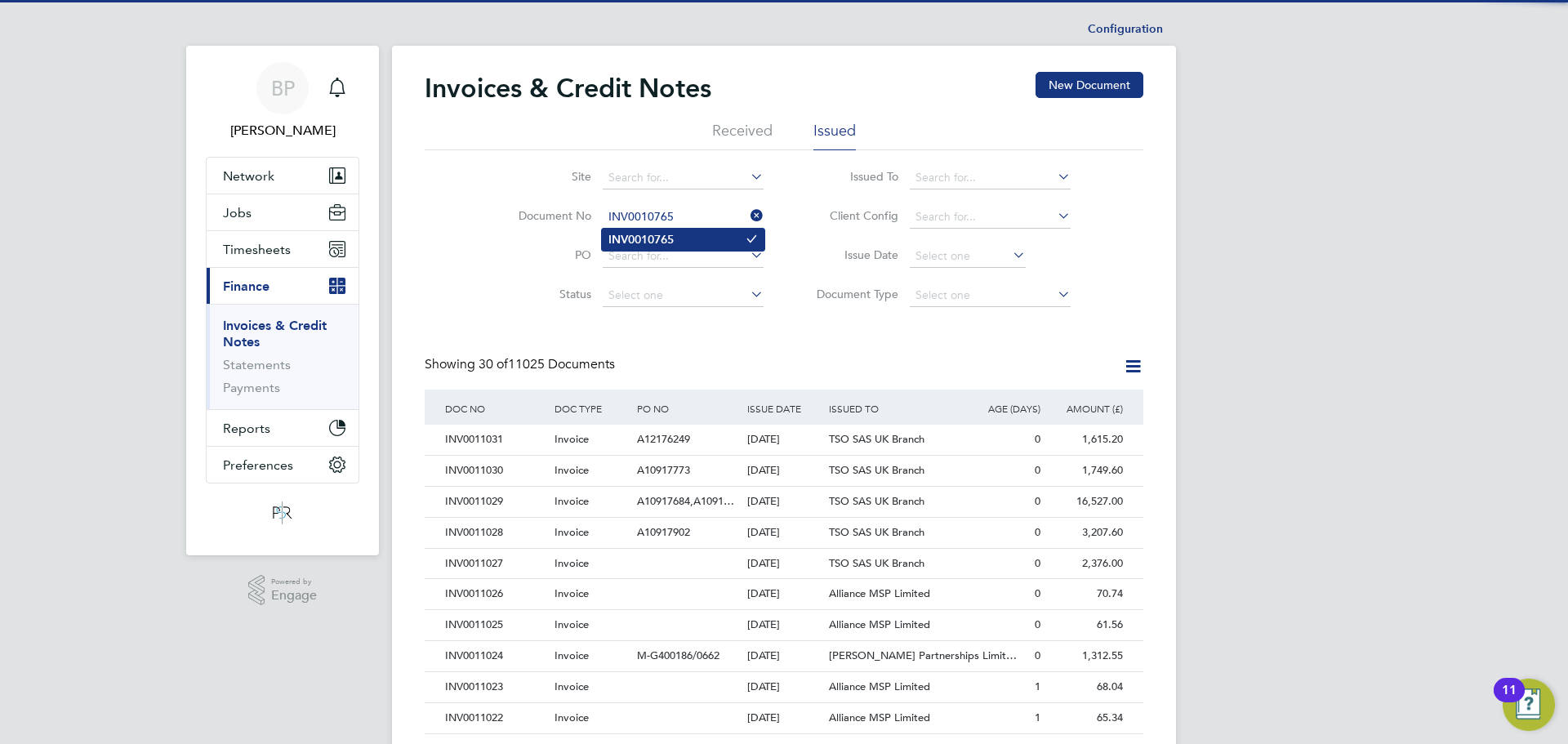
click at [671, 245] on li "INV0010765" at bounding box center [683, 240] width 162 height 22
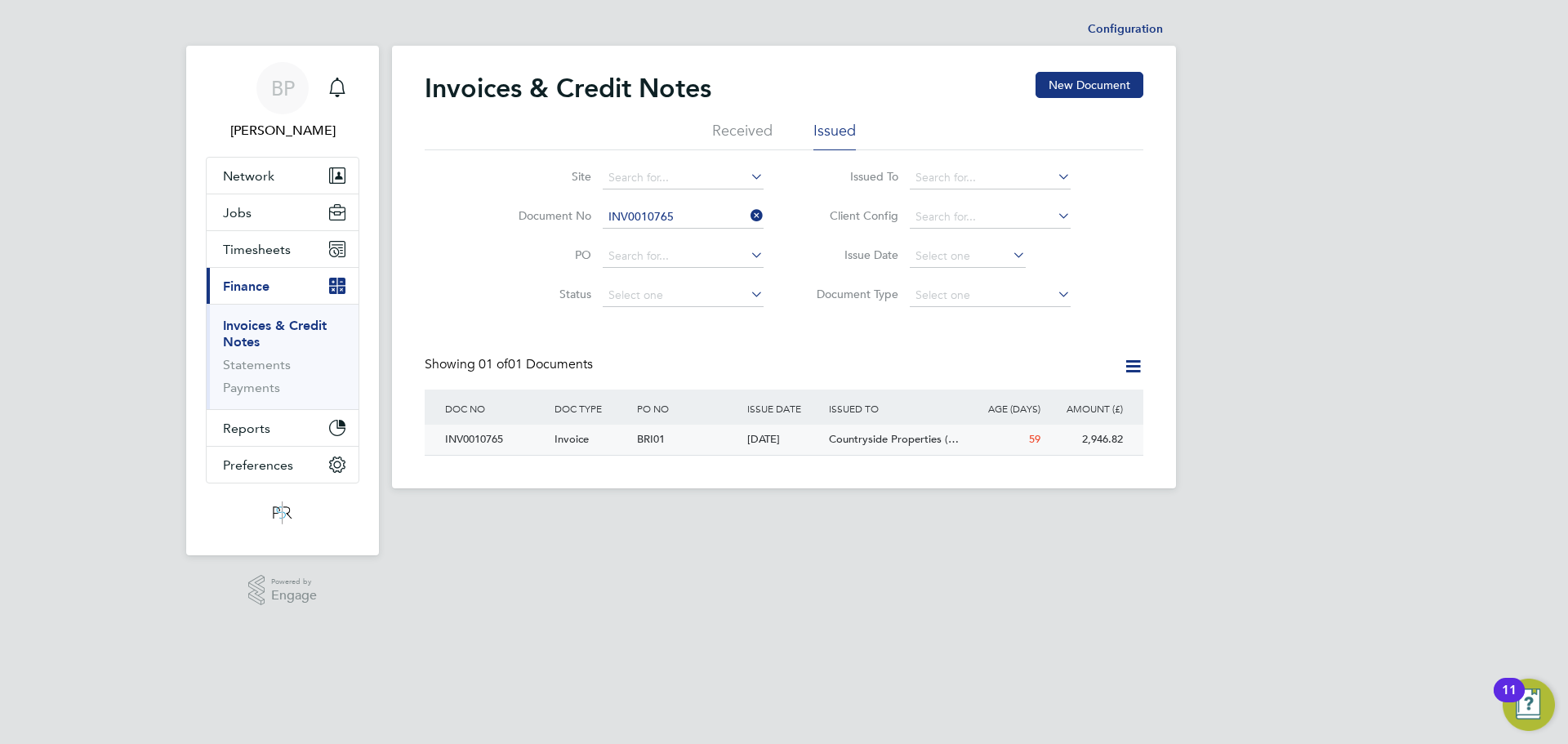
click at [544, 441] on div "INV0010765" at bounding box center [495, 439] width 110 height 30
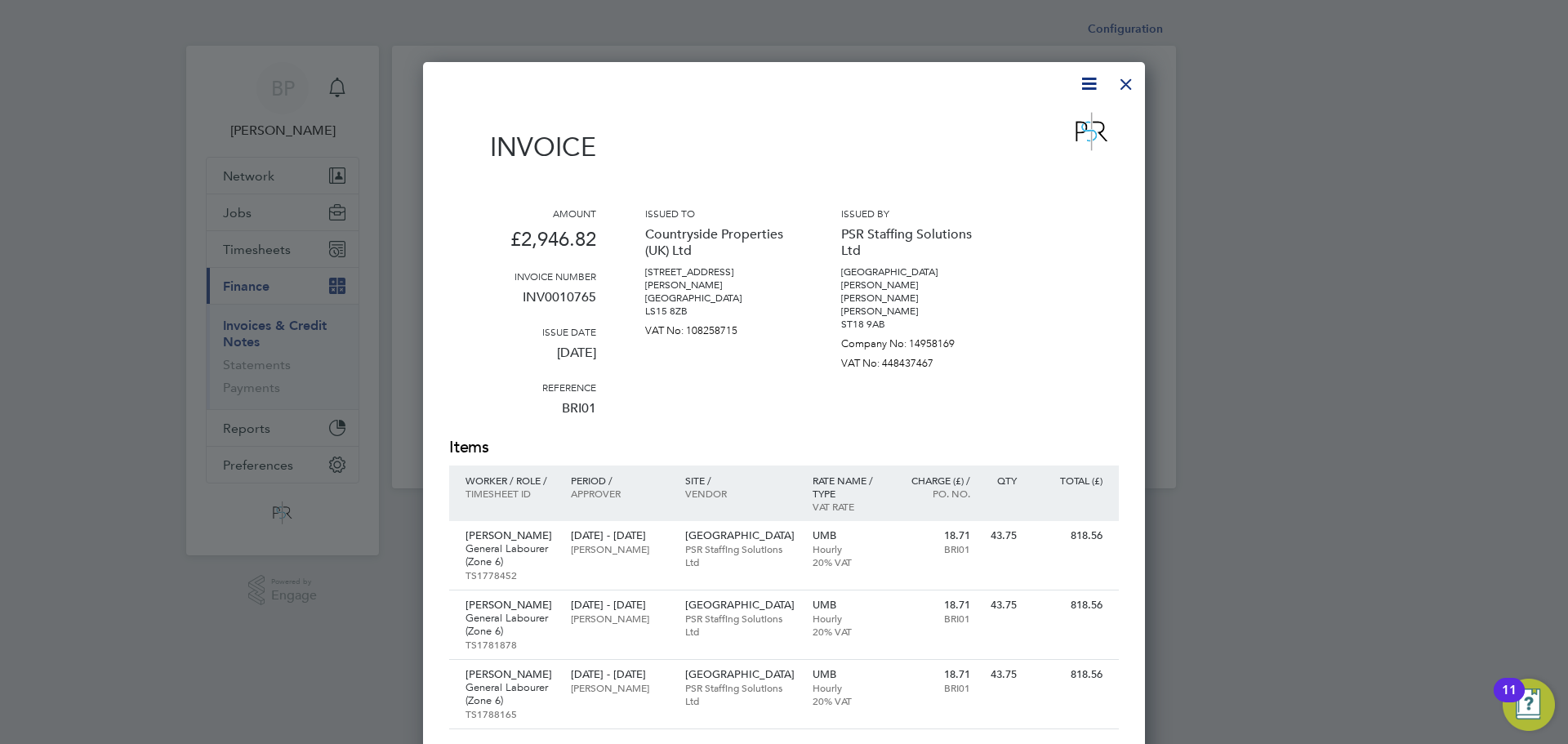
click at [1086, 89] on icon at bounding box center [1088, 83] width 21 height 21
click at [1046, 126] on li "Download Invoice" at bounding box center [1039, 122] width 112 height 23
click at [1130, 82] on div at bounding box center [1126, 80] width 29 height 29
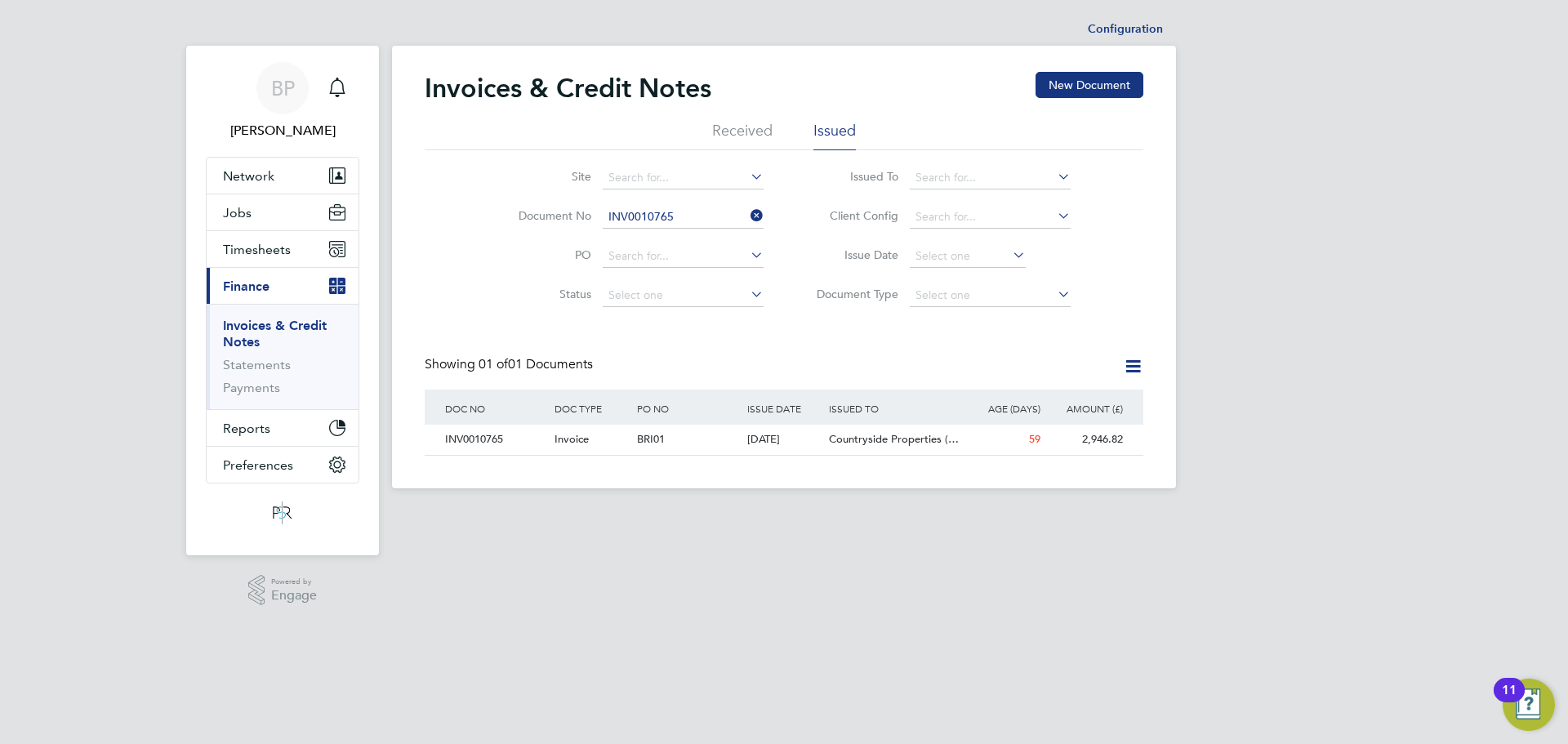
click at [747, 209] on icon at bounding box center [747, 215] width 0 height 23
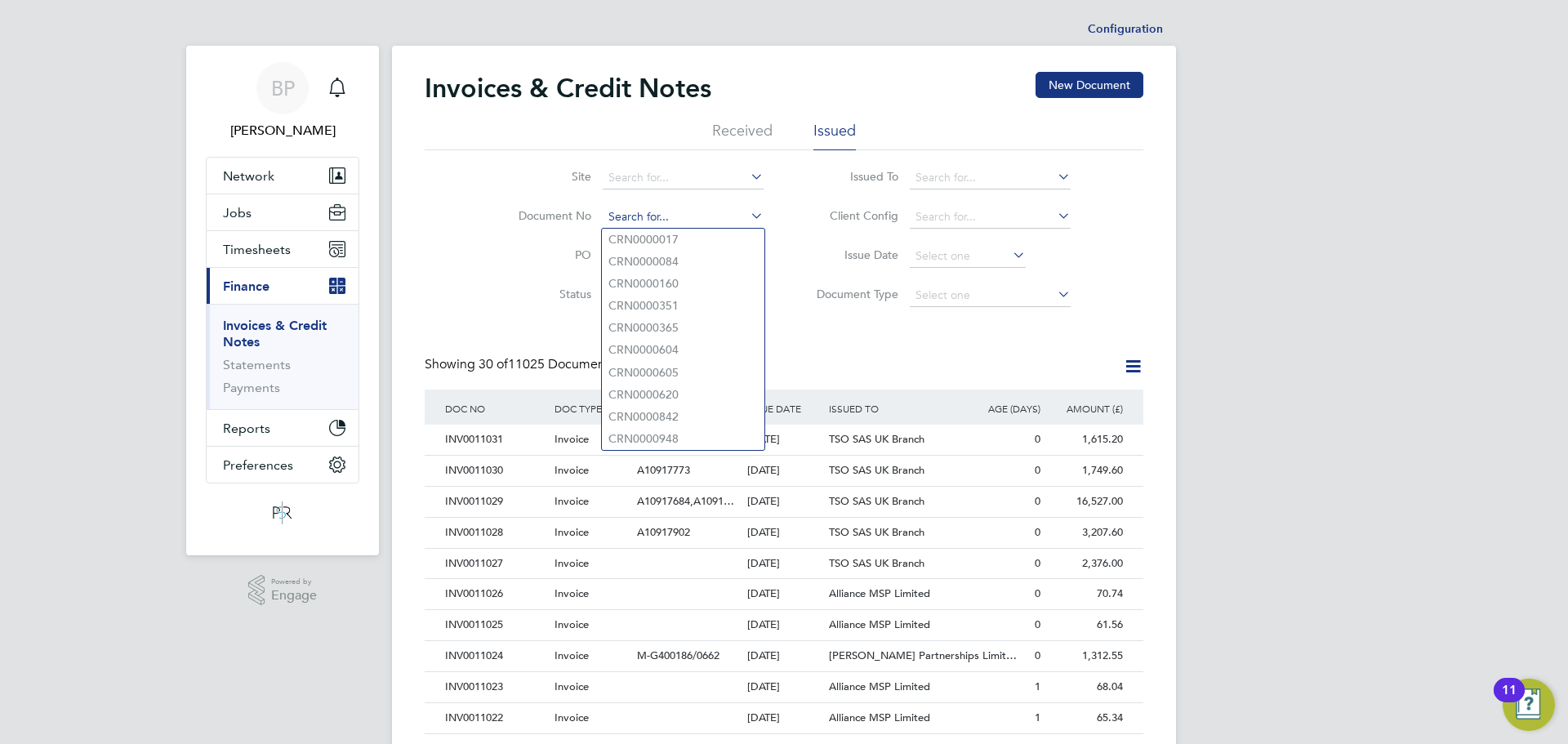
paste input "INV0010886"
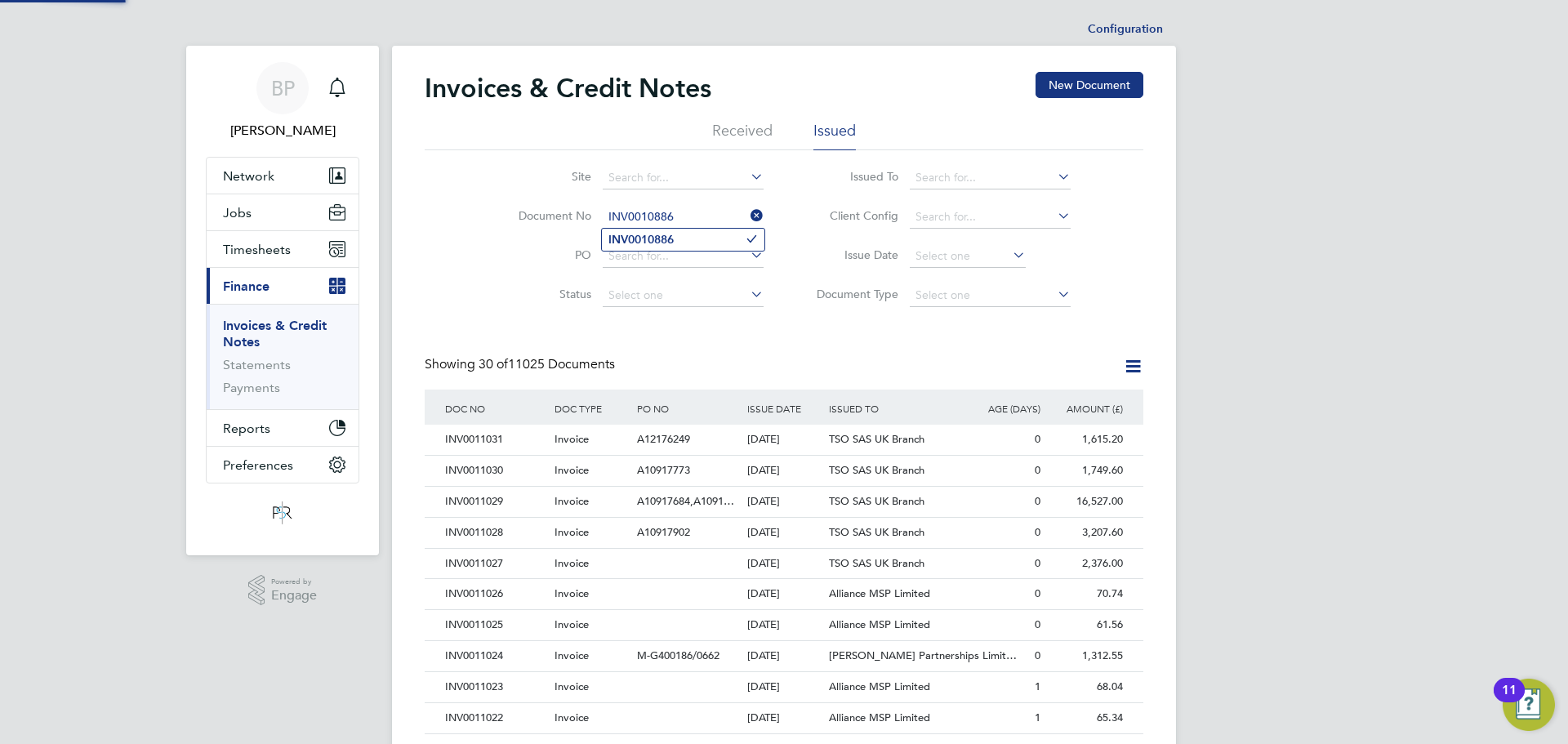
type input "INV0010886"
click at [657, 237] on b "INV0010886" at bounding box center [641, 239] width 65 height 14
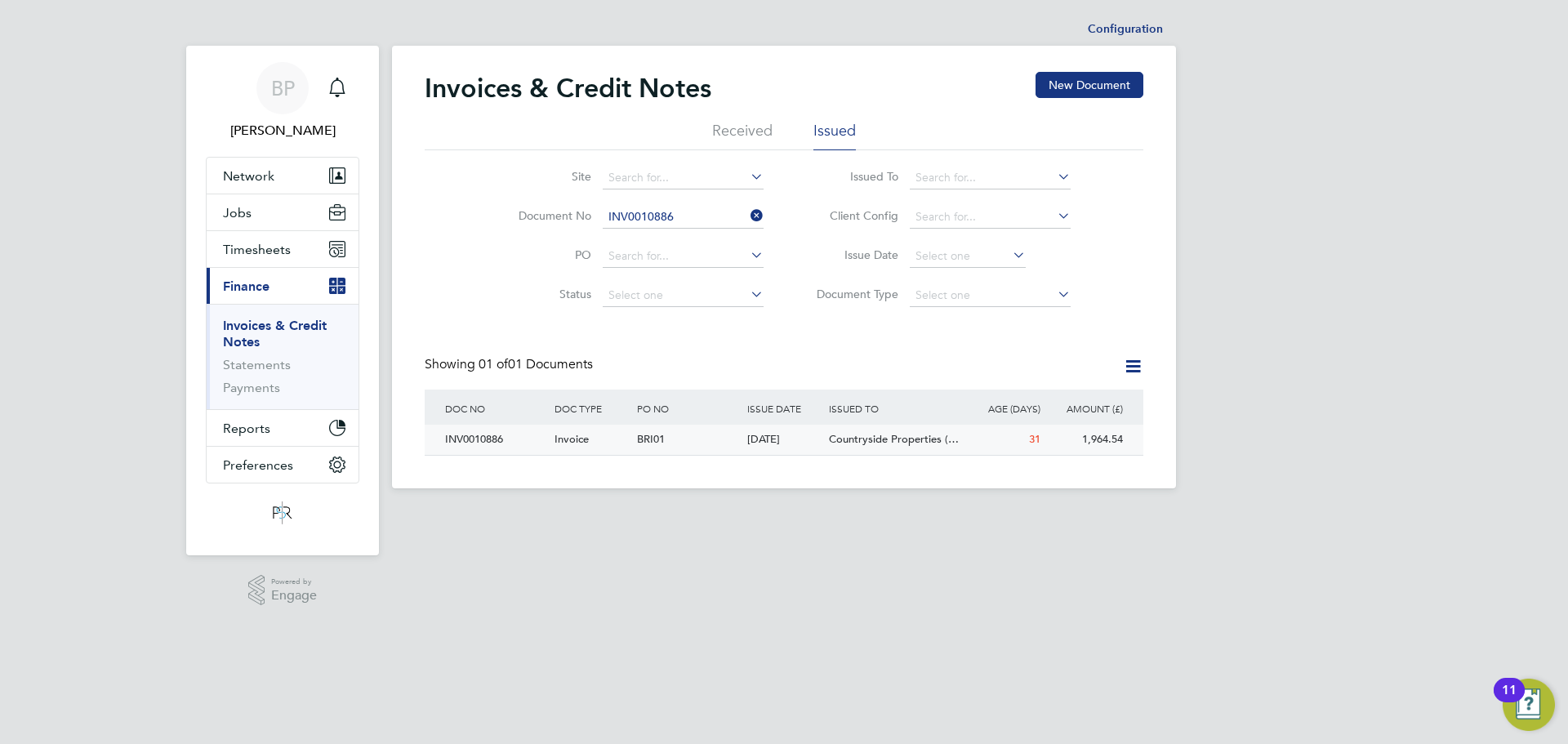
click at [570, 441] on span "Invoice" at bounding box center [571, 438] width 34 height 14
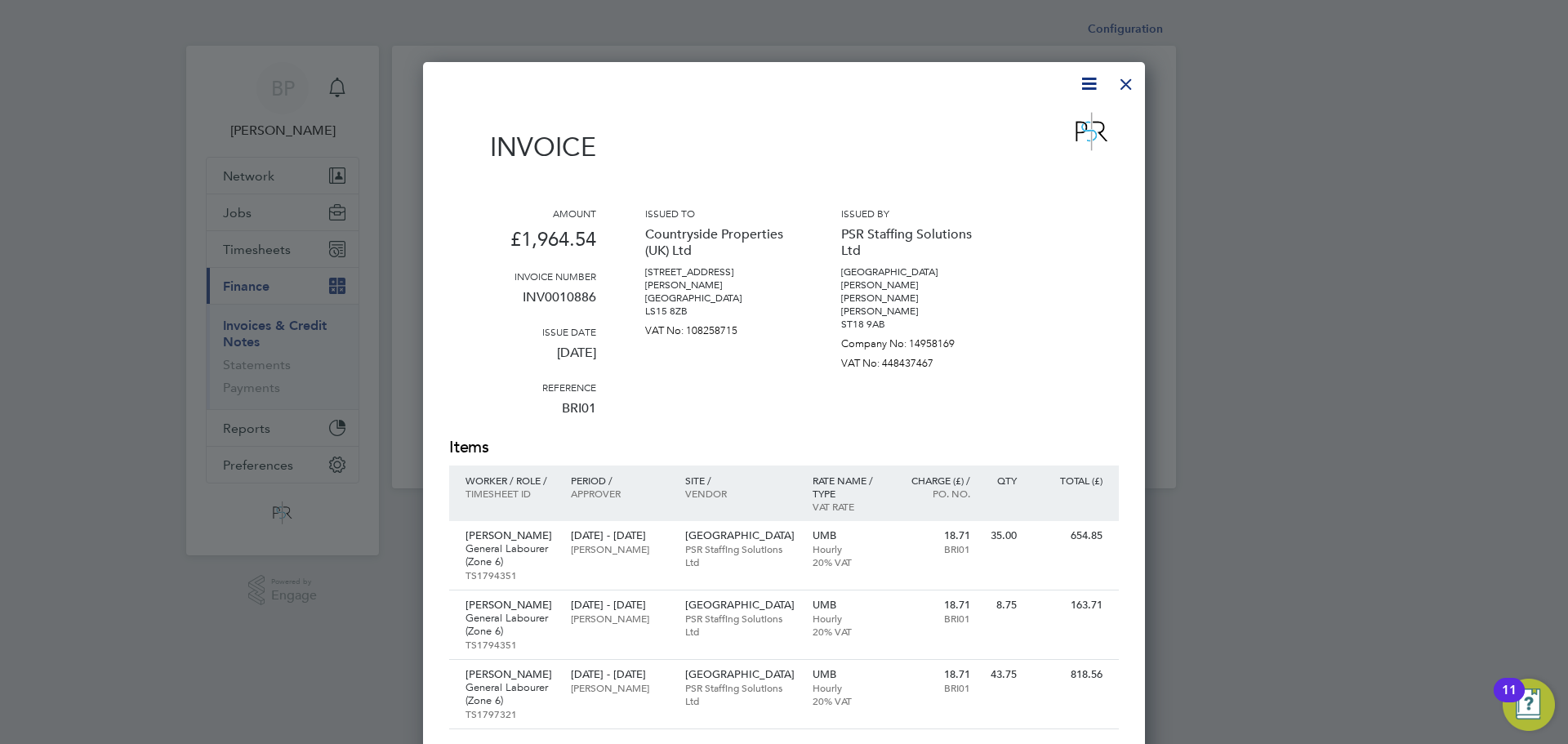
click at [1129, 88] on div at bounding box center [1126, 80] width 29 height 29
